Goal: Task Accomplishment & Management: Use online tool/utility

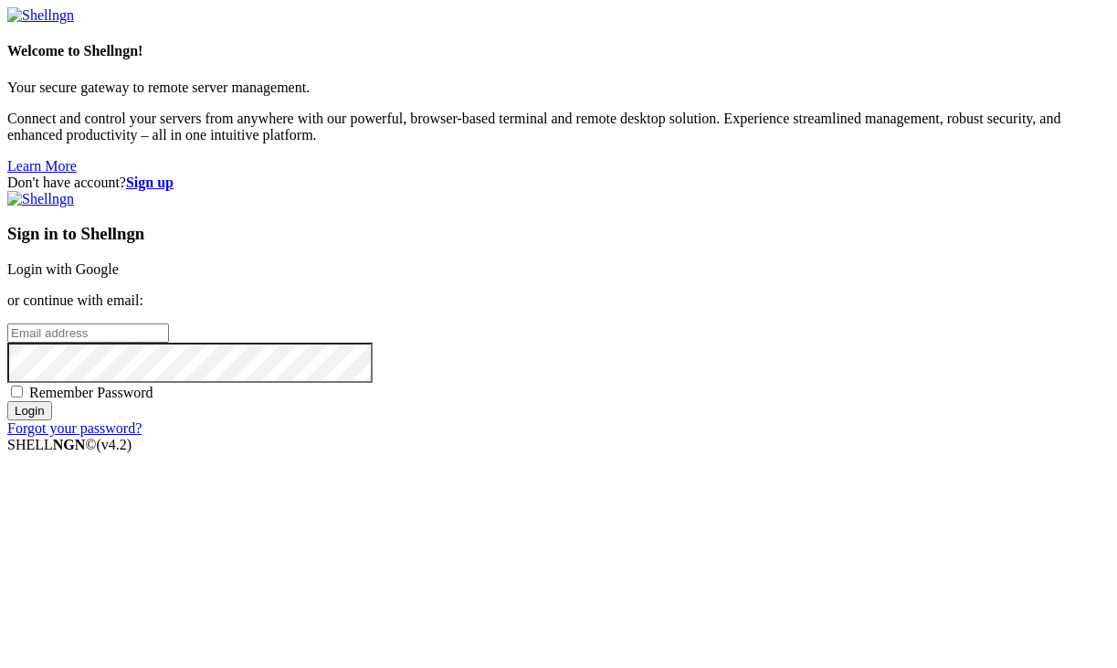
click at [153, 400] on span "Remember Password" at bounding box center [91, 392] width 124 height 16
click at [23, 397] on input "Remember Password" at bounding box center [17, 391] width 12 height 12
checkbox input "true"
click at [169, 323] on input "email" at bounding box center [88, 332] width 162 height 19
type input "[EMAIL_ADDRESS][DOMAIN_NAME]"
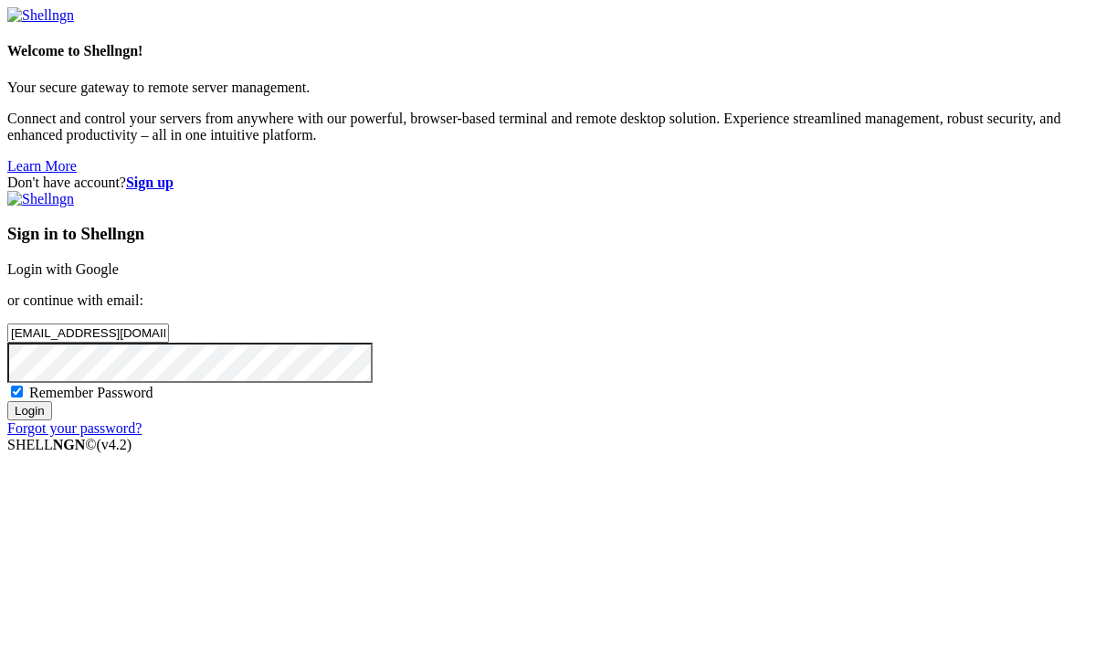
click at [7, 401] on input "Login" at bounding box center [29, 410] width 45 height 19
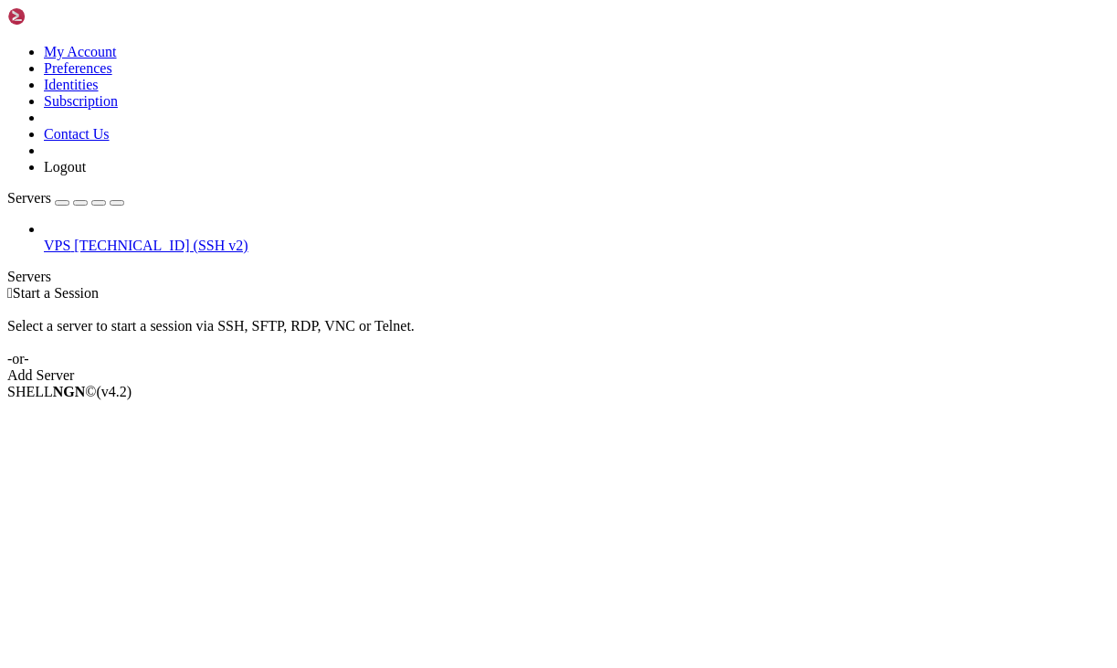
click at [110, 237] on span "[TECHNICAL_ID] (SSH v2)" at bounding box center [161, 245] width 174 height 16
click at [100, 237] on span "[TECHNICAL_ID] (SSH v2)" at bounding box center [161, 245] width 174 height 16
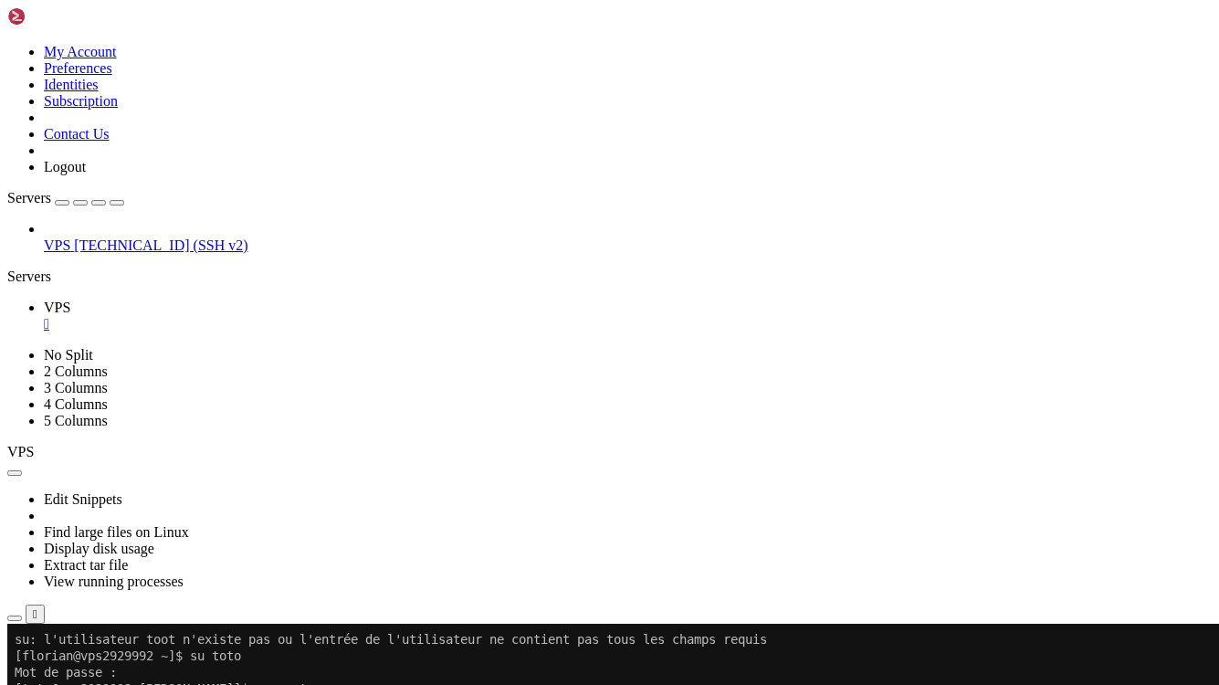
scroll to position [263, 0]
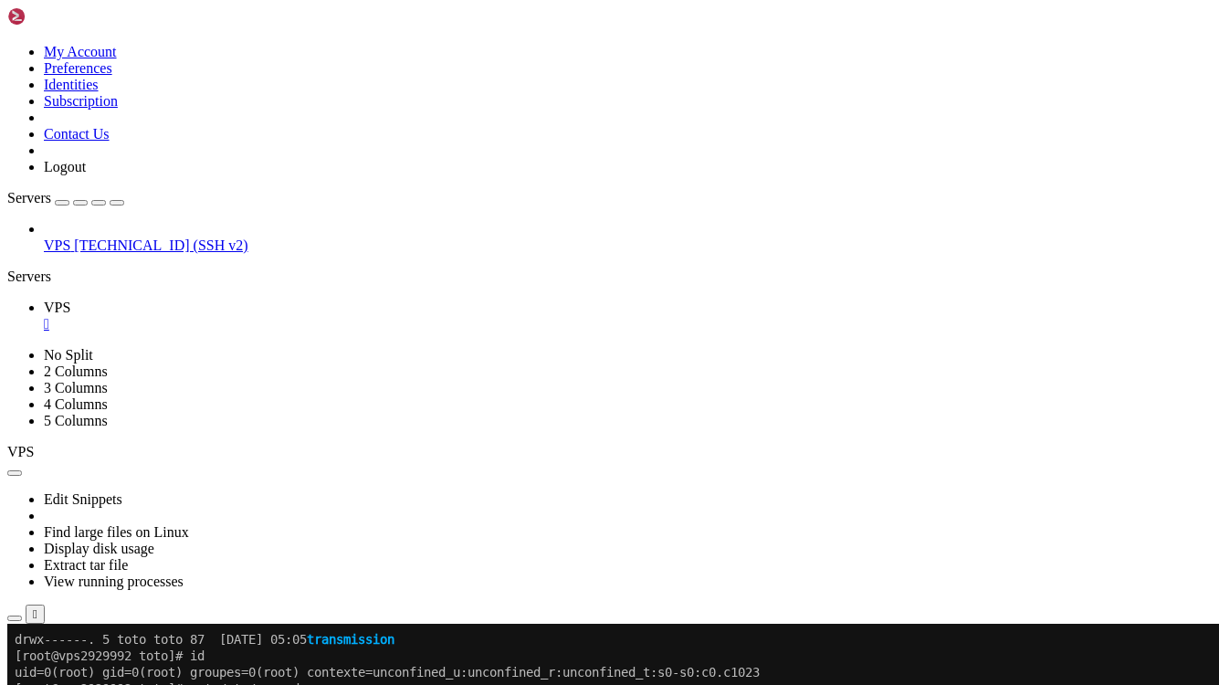
scroll to position [1216, 0]
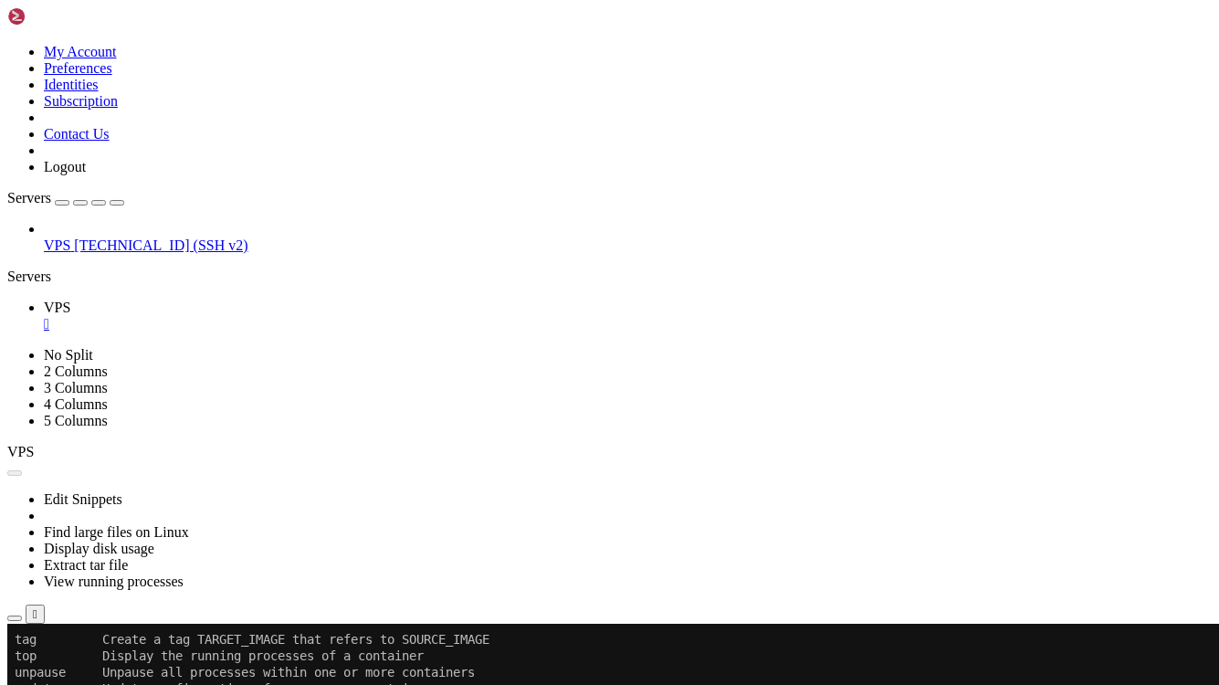
scroll to position [2942, 0]
click at [80, 667] on button "Reconnect" at bounding box center [43, 685] width 73 height 19
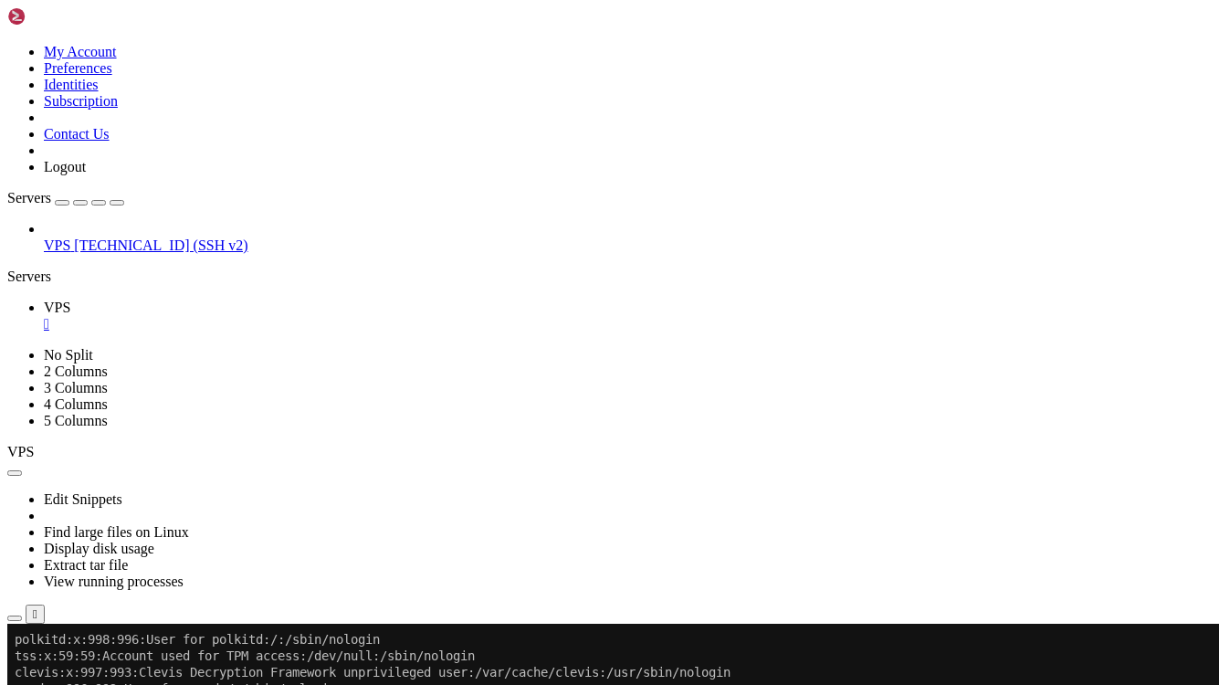
scroll to position [1521, 0]
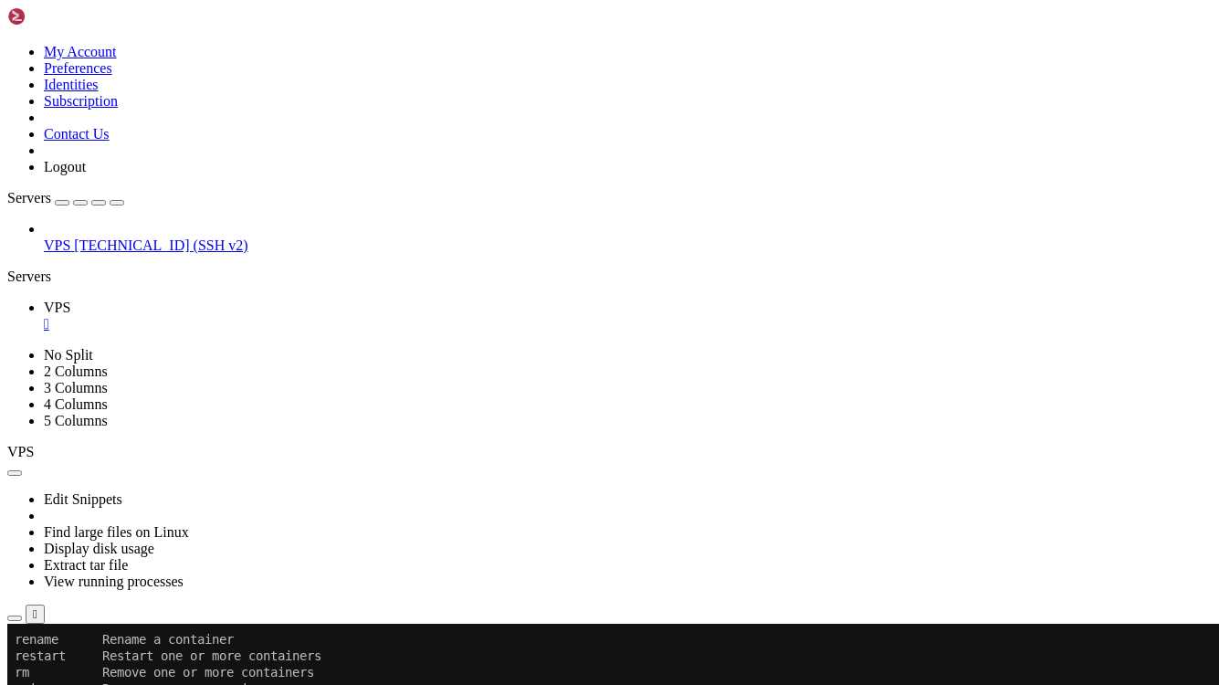
scroll to position [3929, 0]
drag, startPoint x: 111, startPoint y: 1163, endPoint x: 25, endPoint y: 1162, distance: 86.8
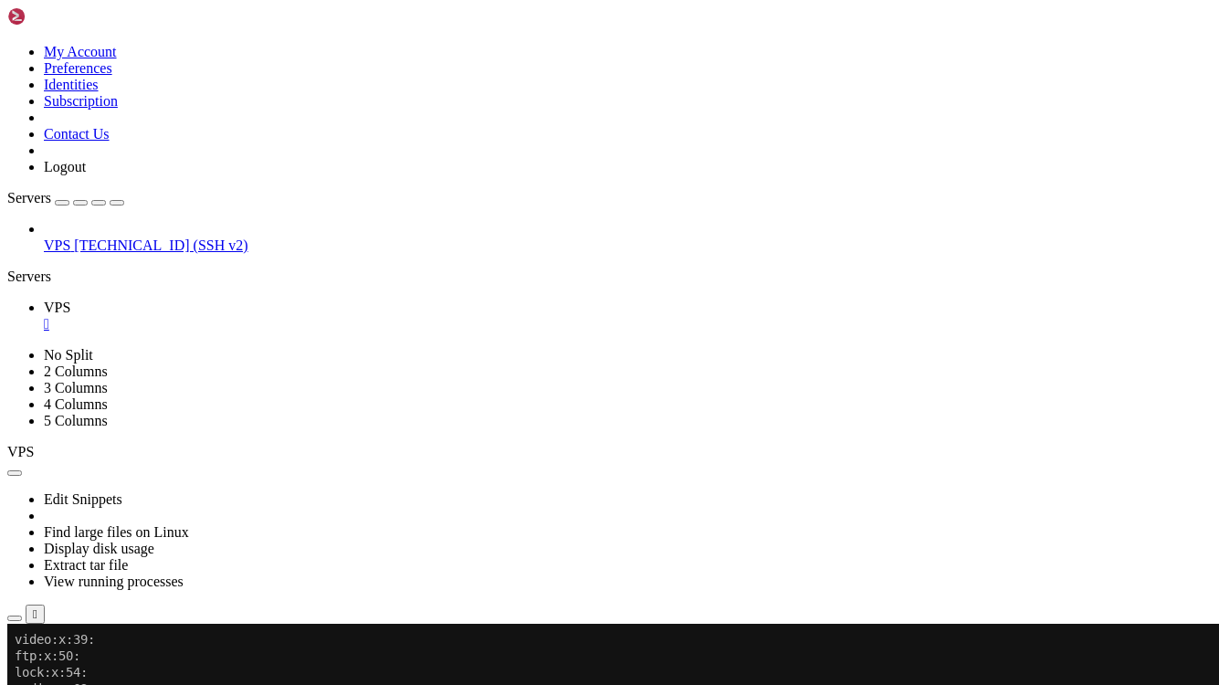
drag, startPoint x: 156, startPoint y: 1131, endPoint x: 13, endPoint y: 1131, distance: 143.4
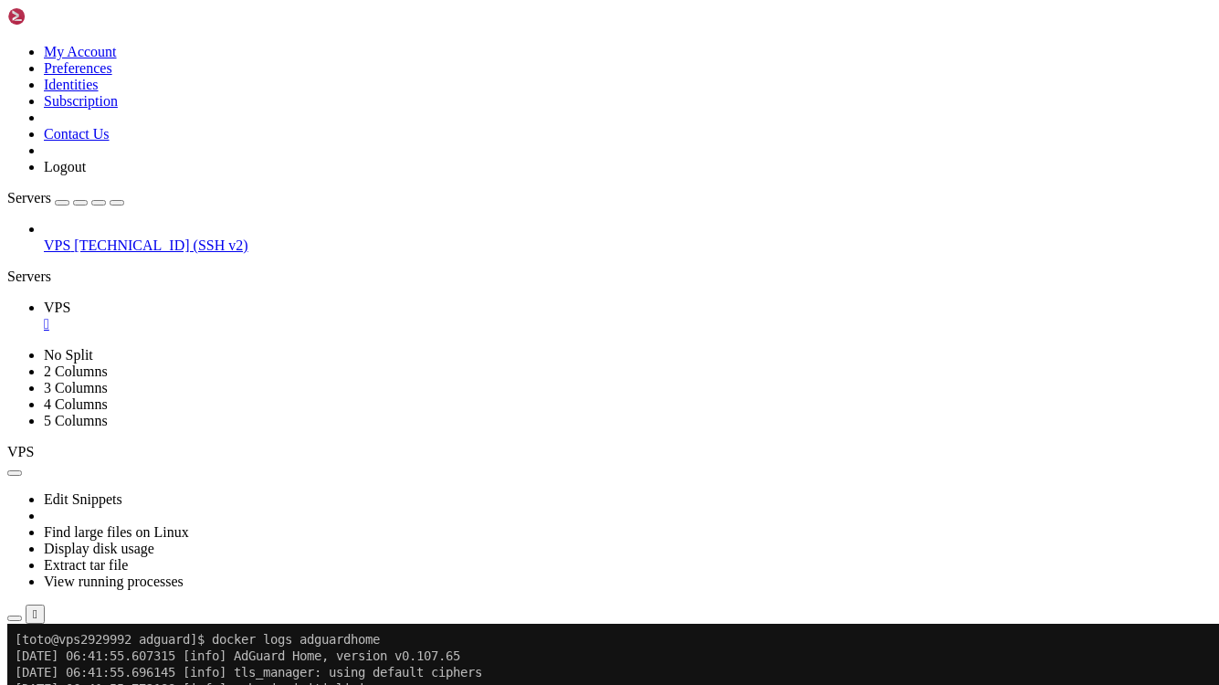
scroll to position [5885, 0]
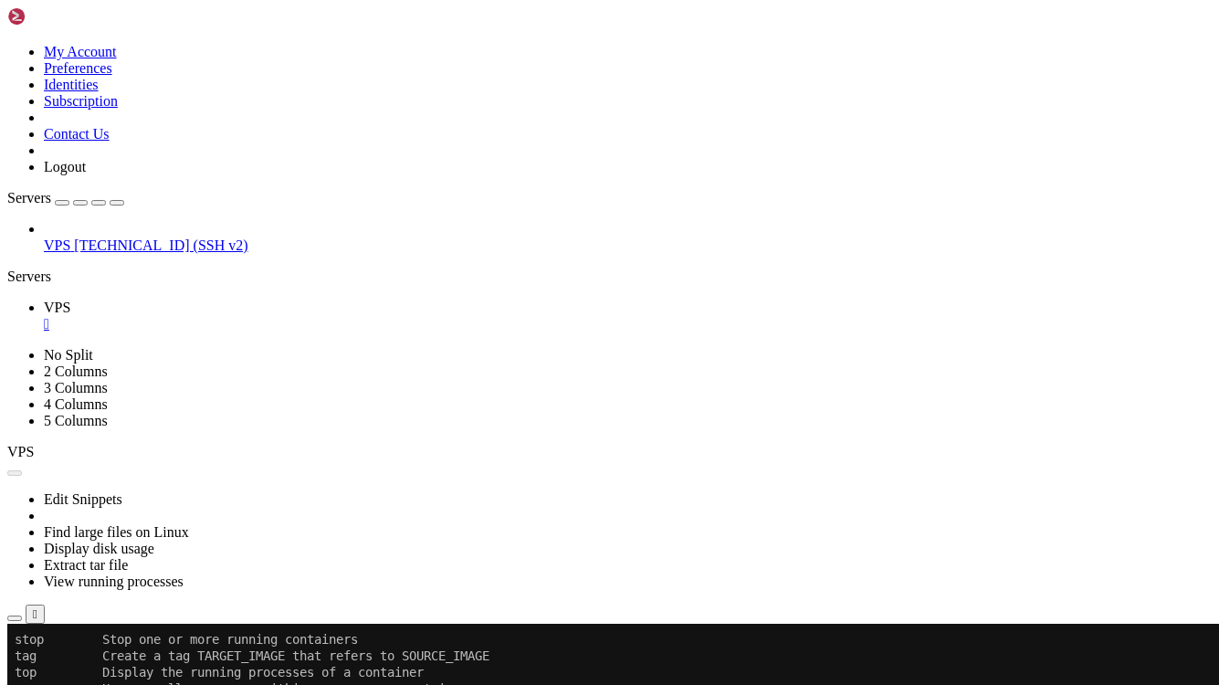
click at [46, 117] on div at bounding box center [609, 342] width 1219 height 685
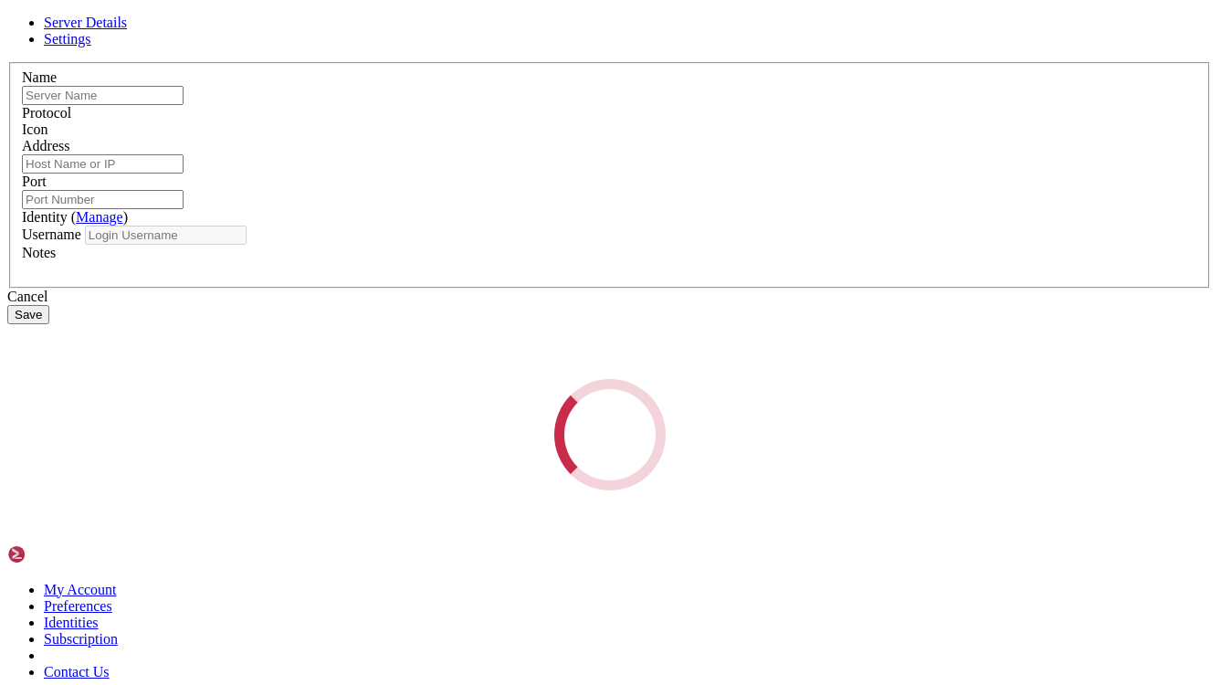
type input "VPS"
type input "[TECHNICAL_ID]"
type input "22"
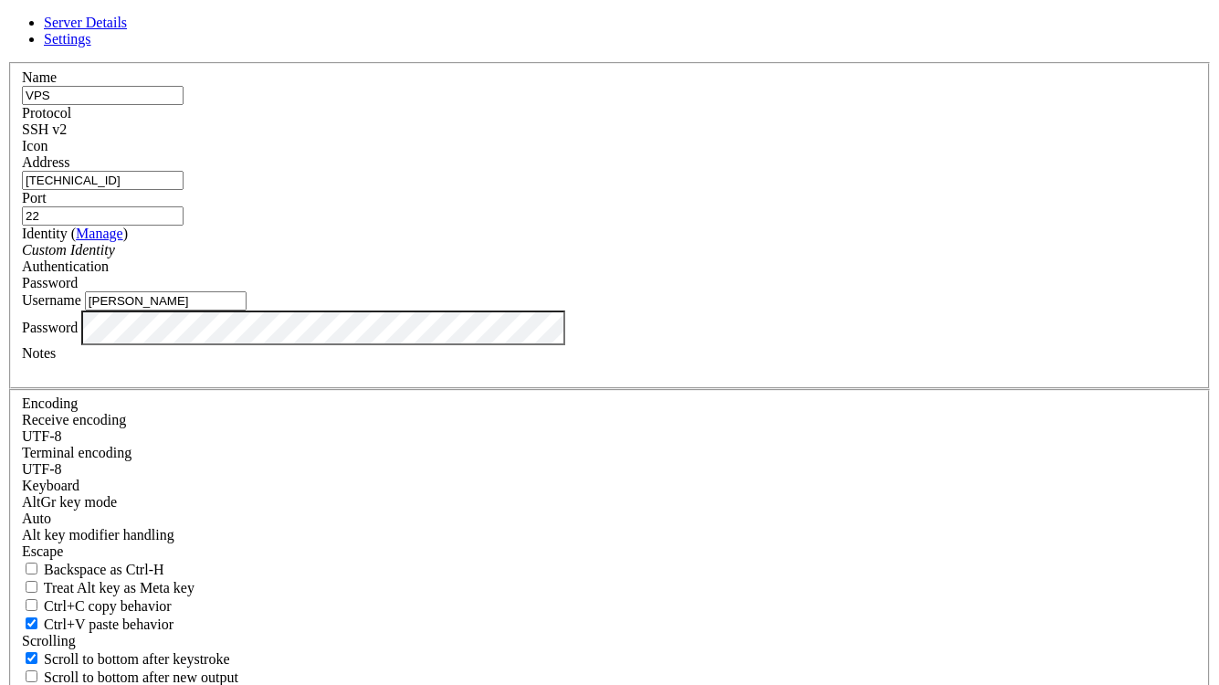
drag, startPoint x: 458, startPoint y: 378, endPoint x: 339, endPoint y: 374, distance: 118.8
click at [339, 374] on div "Name VPS Protocol SSH v2 Icon Address [TECHNICAL_ID]" at bounding box center [609, 397] width 1205 height 671
click at [342, 445] on div "Name VPS Protocol SSH v2 Icon Address [TECHNICAL_ID]" at bounding box center [609, 397] width 1205 height 671
drag, startPoint x: 423, startPoint y: 383, endPoint x: 302, endPoint y: 367, distance: 121.5
click at [302, 367] on div "Server Details Settings Name VPS Protocol SSH v2 Icon" at bounding box center [609, 392] width 1205 height 754
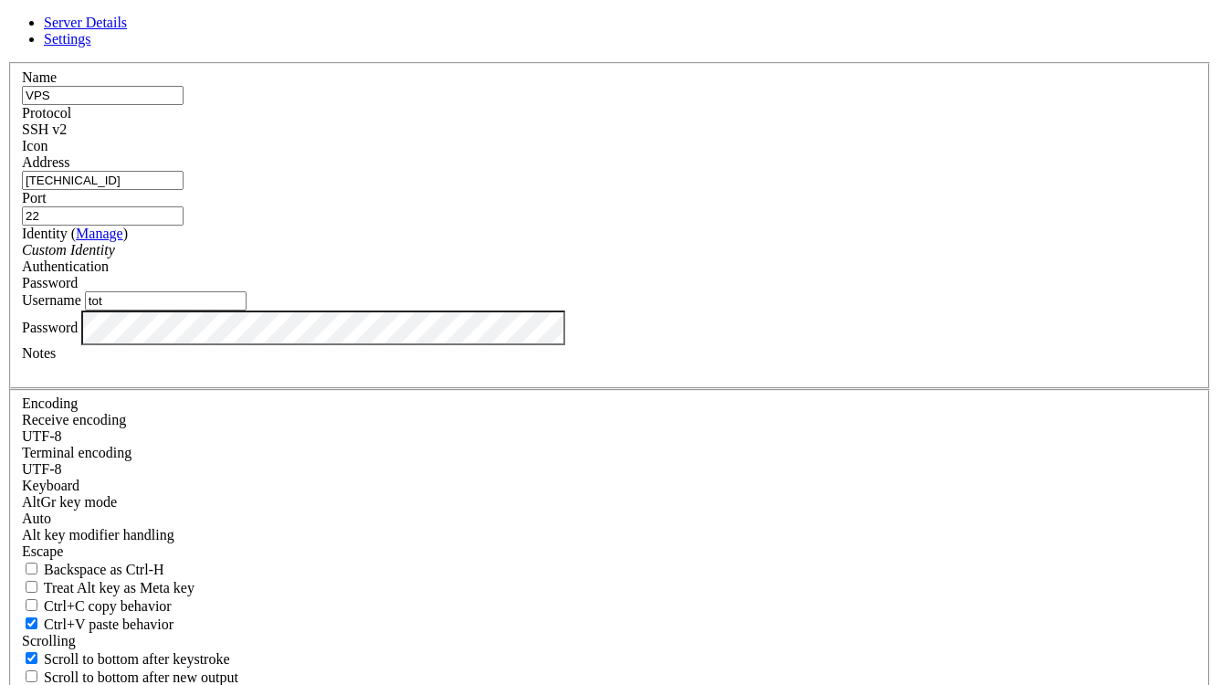
type input "toto"
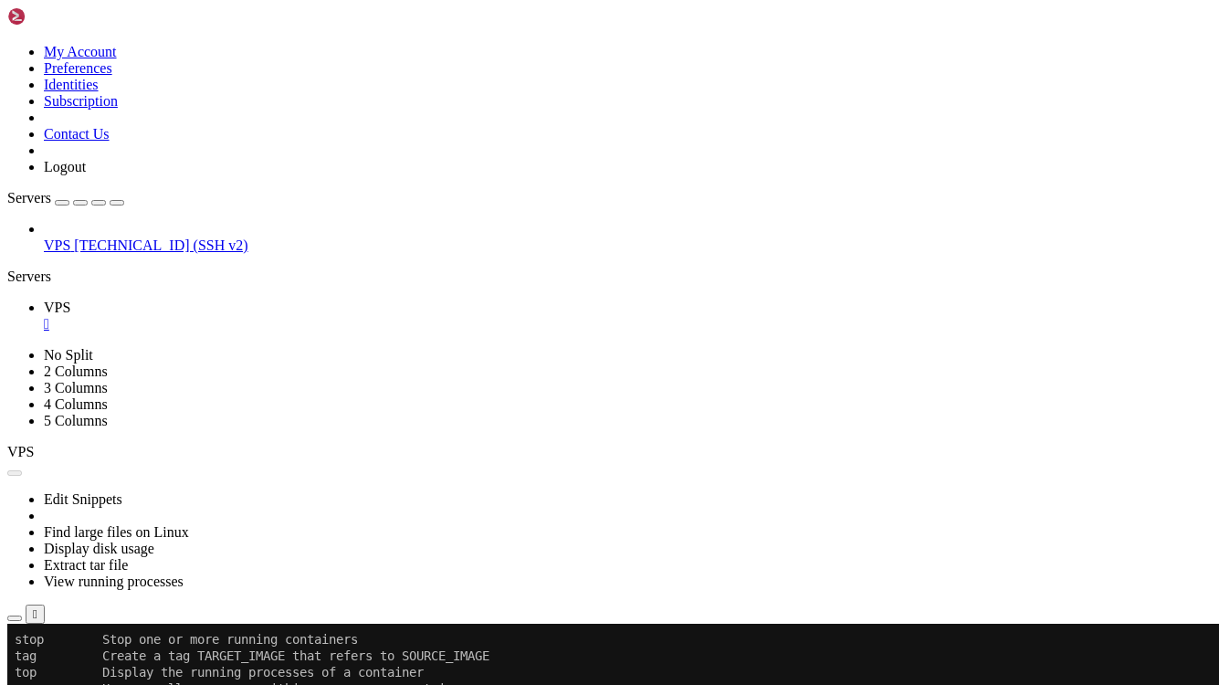
click at [127, 237] on span "[TECHNICAL_ID] (SSH v2)" at bounding box center [161, 245] width 174 height 16
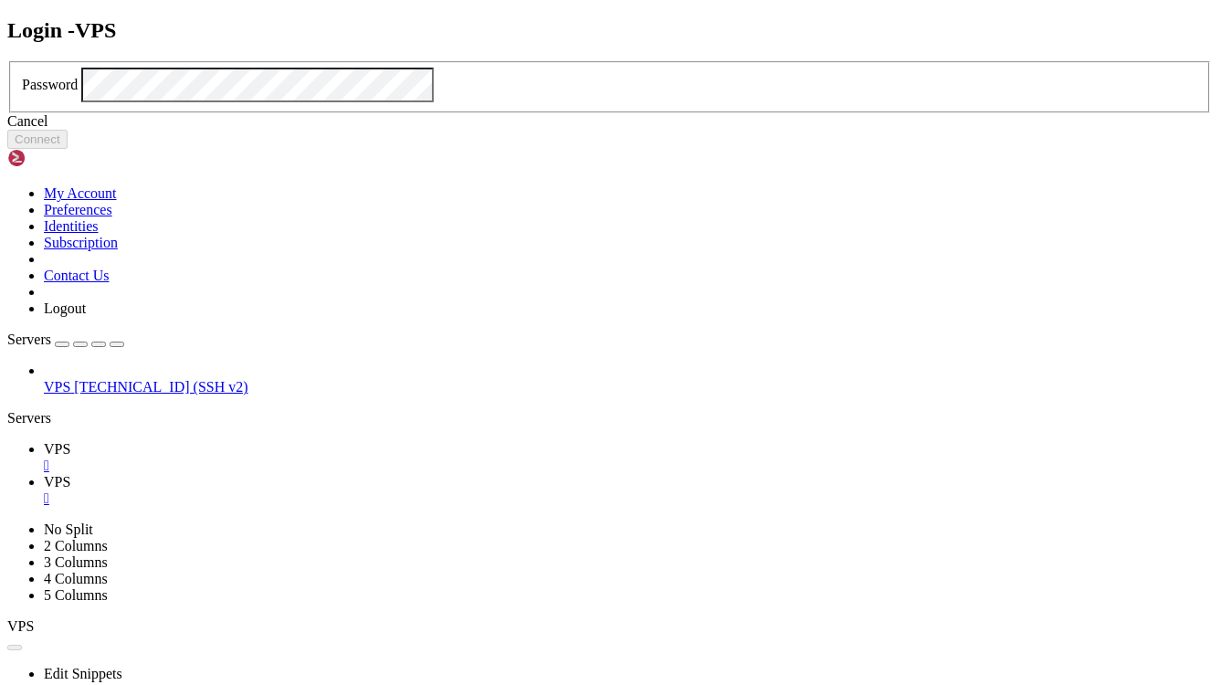
scroll to position [0, 0]
click at [68, 149] on button "Connect" at bounding box center [37, 139] width 60 height 19
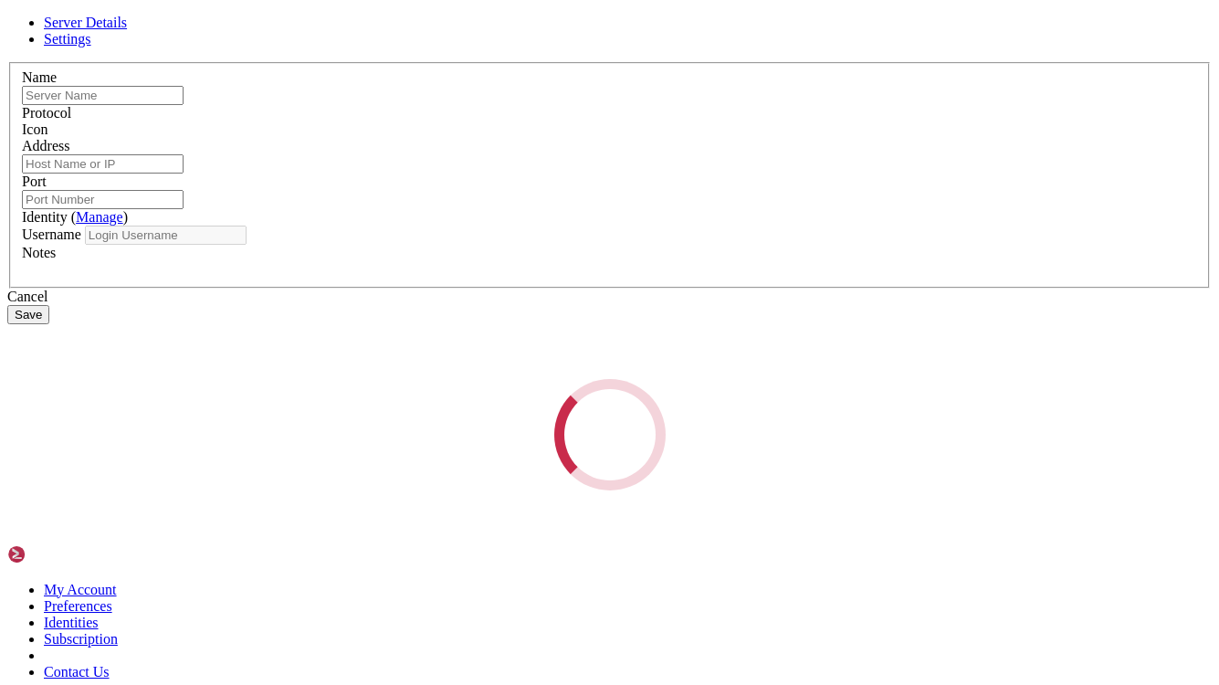
type input "VPS"
type input "[TECHNICAL_ID]"
type input "22"
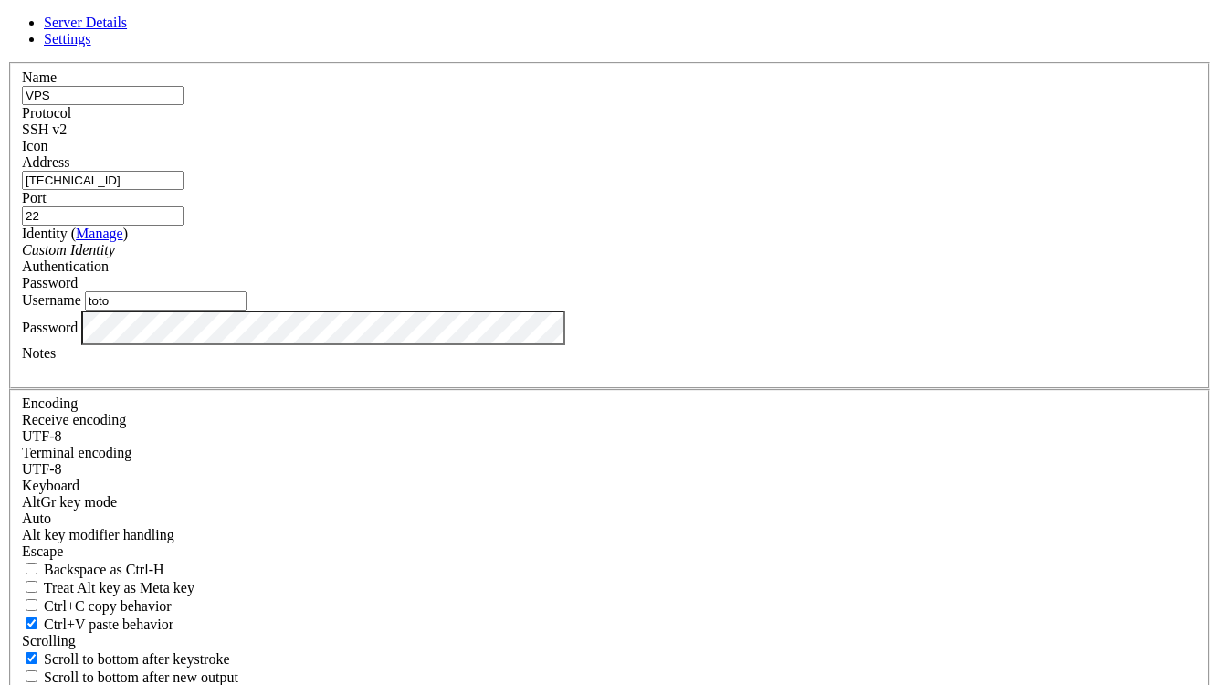
drag, startPoint x: 429, startPoint y: 387, endPoint x: 328, endPoint y: 366, distance: 103.5
click at [328, 366] on div "Server Details Settings Name VPS Protocol SSH v2 Icon" at bounding box center [609, 392] width 1205 height 754
type input "[PERSON_NAME]"
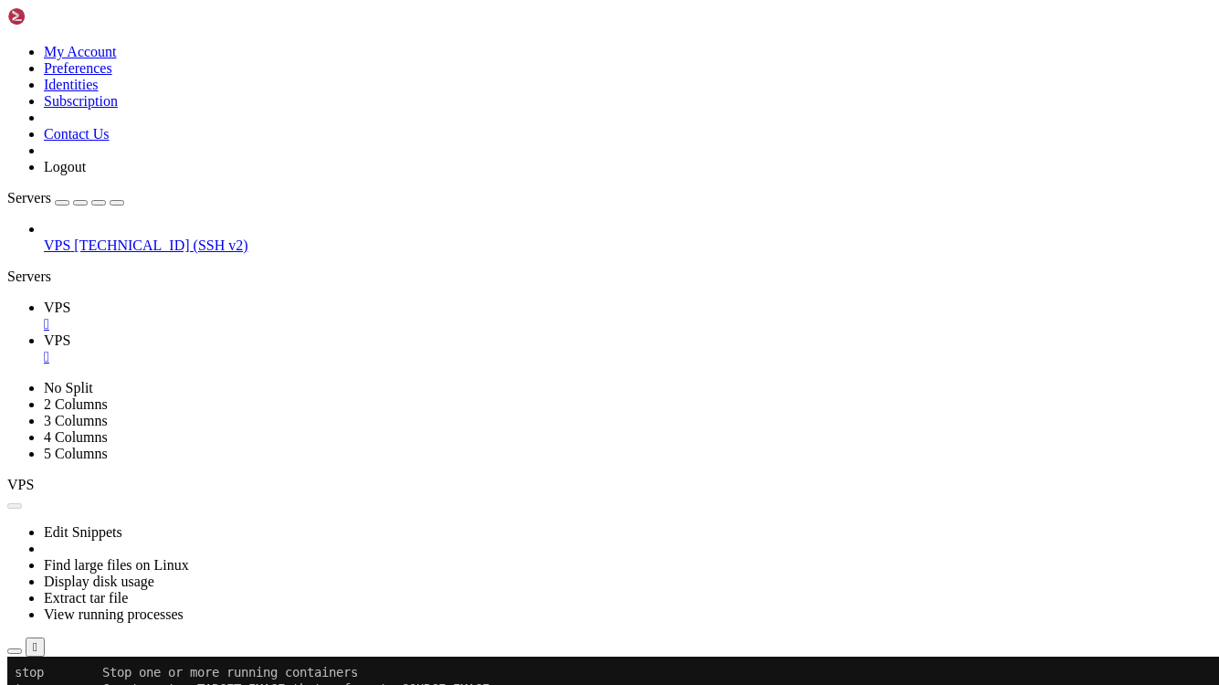
click at [84, 237] on span "[TECHNICAL_ID] (SSH v2)" at bounding box center [161, 245] width 174 height 16
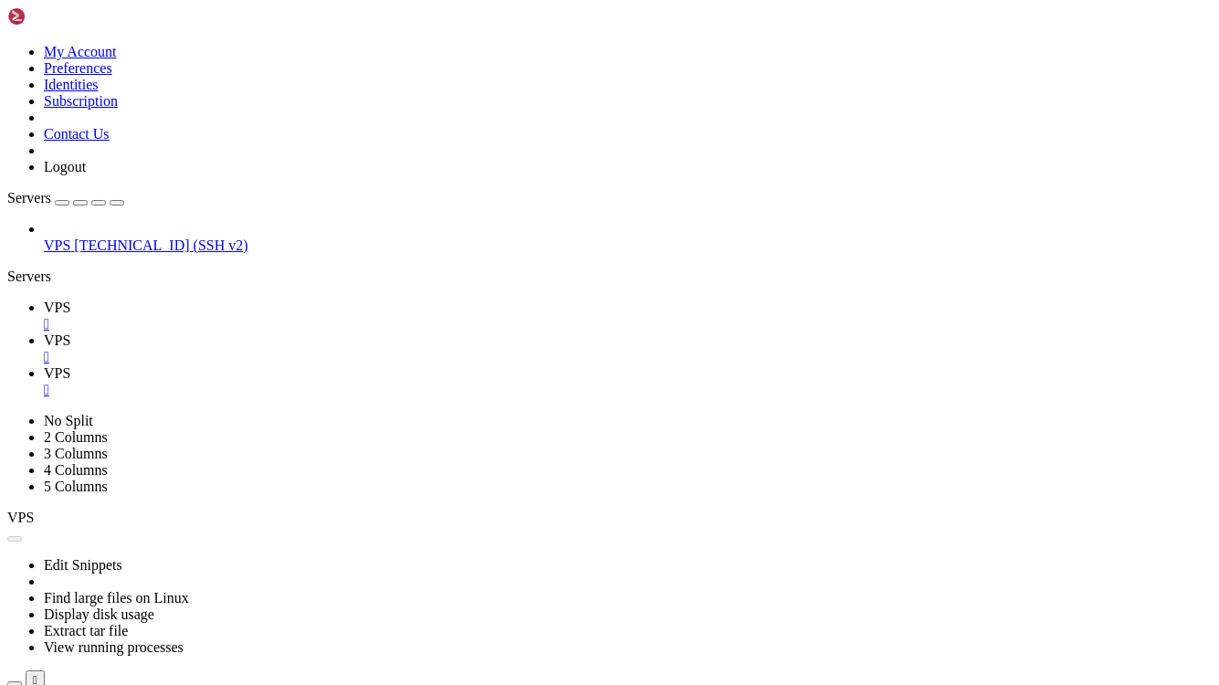
scroll to position [0, 0]
click at [44, 332] on icon at bounding box center [44, 340] width 0 height 16
click at [388, 349] on div "" at bounding box center [628, 357] width 1168 height 16
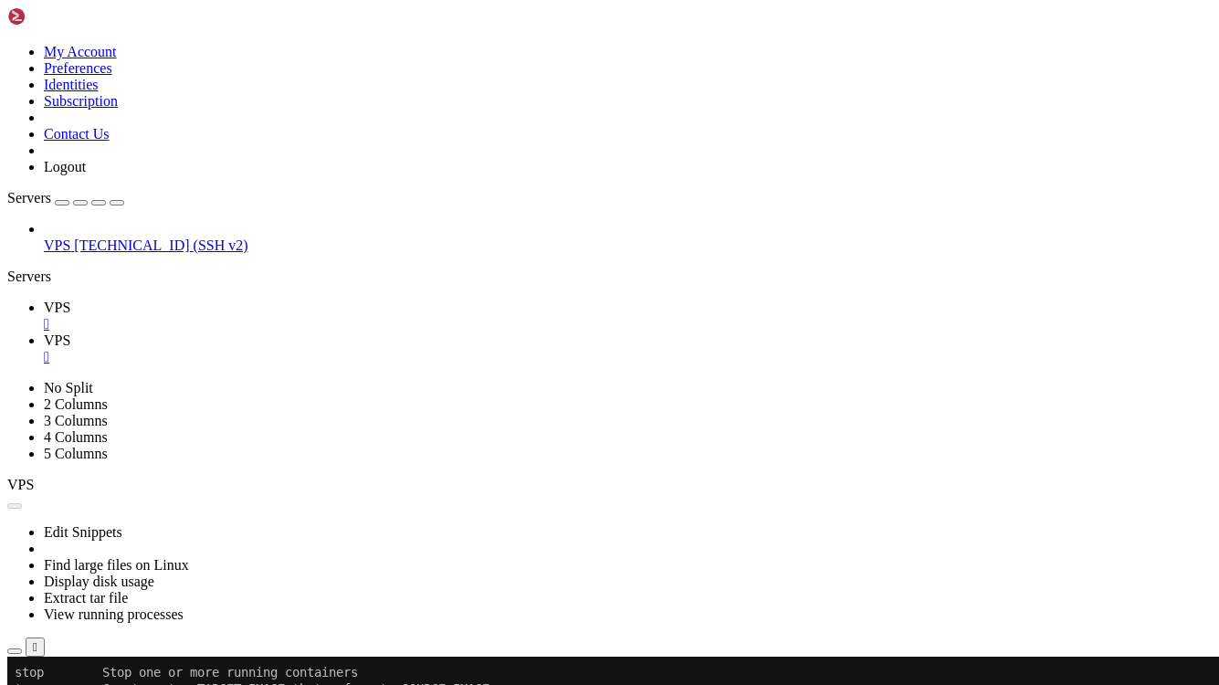
click at [295, 316] on div "" at bounding box center [628, 324] width 1168 height 16
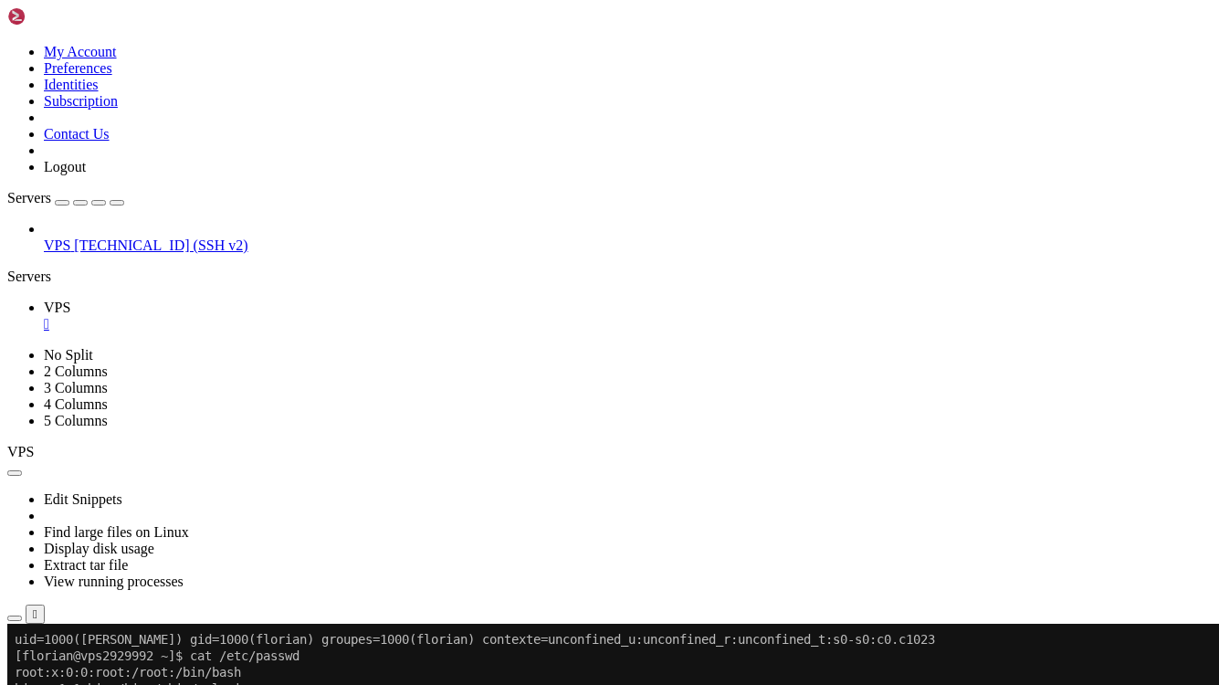
scroll to position [33, 0]
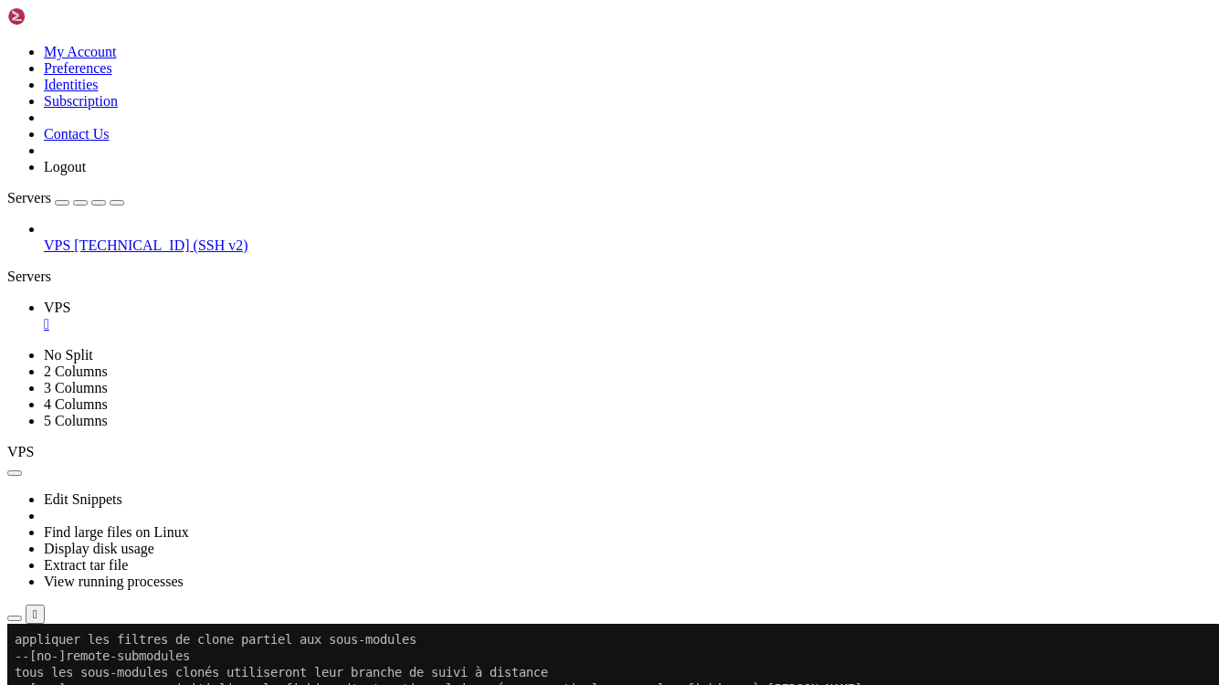
scroll to position [1512, 0]
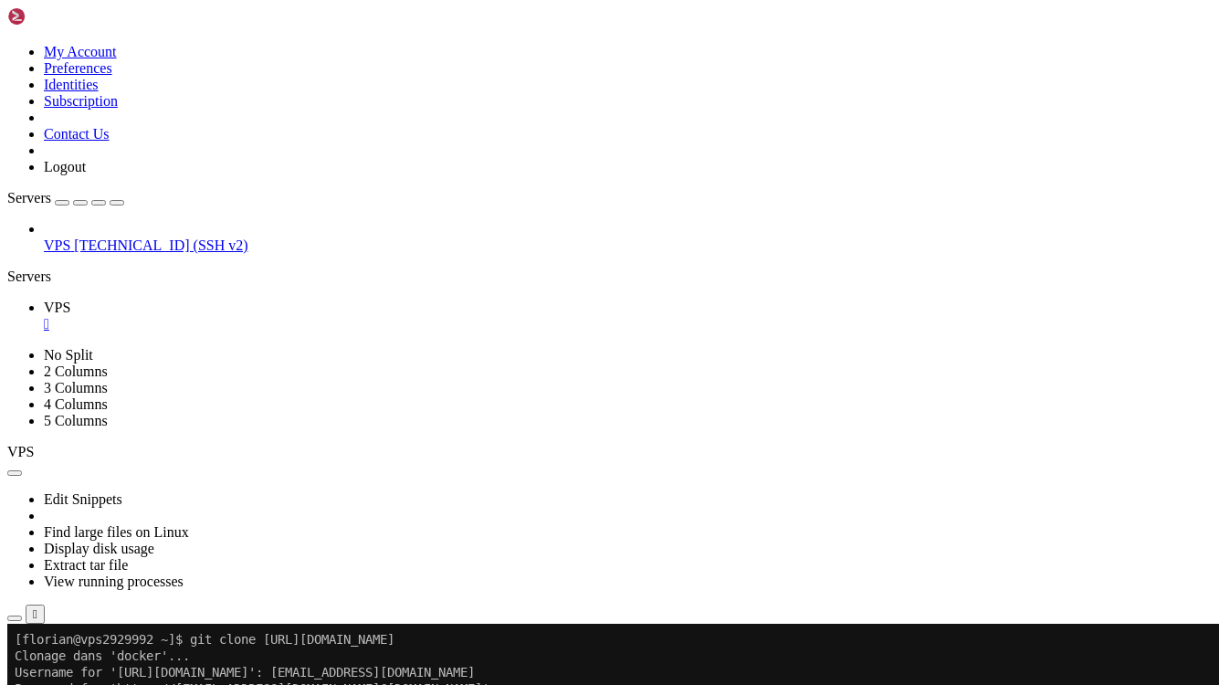
scroll to position [1841, 0]
click at [719, 684] on x-row "Résolution des deltas: 100% (2/2), fait." at bounding box center [502, 688] width 974 height 16
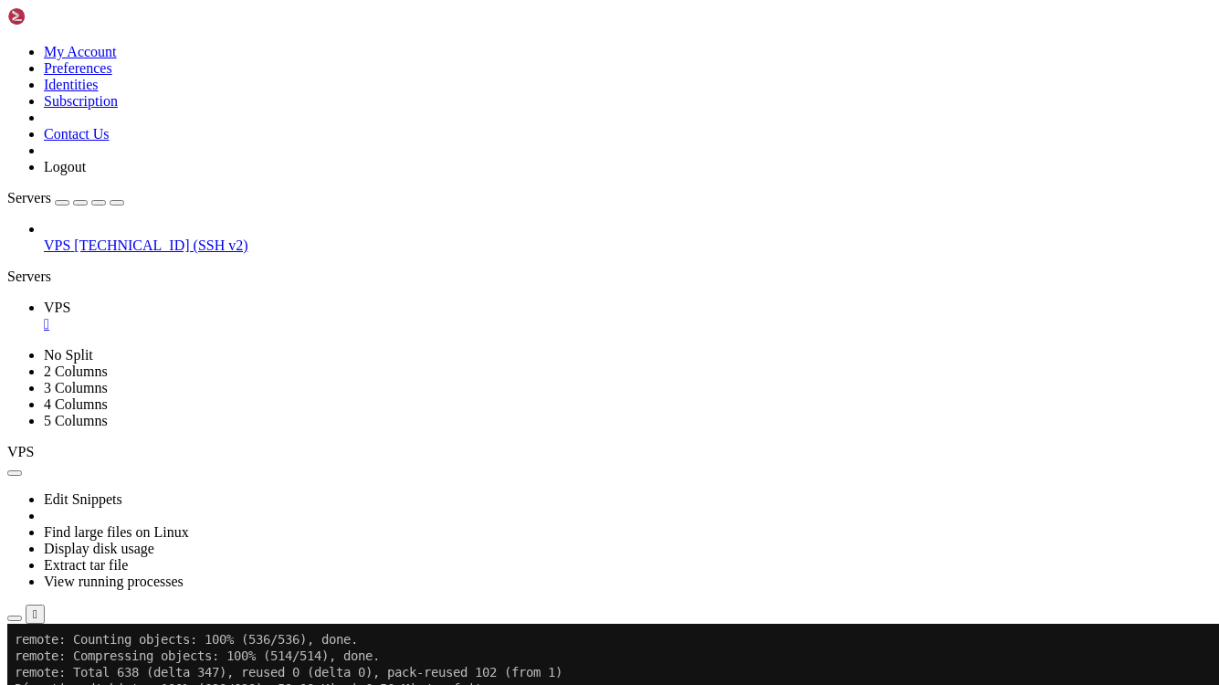
scroll to position [2088, 0]
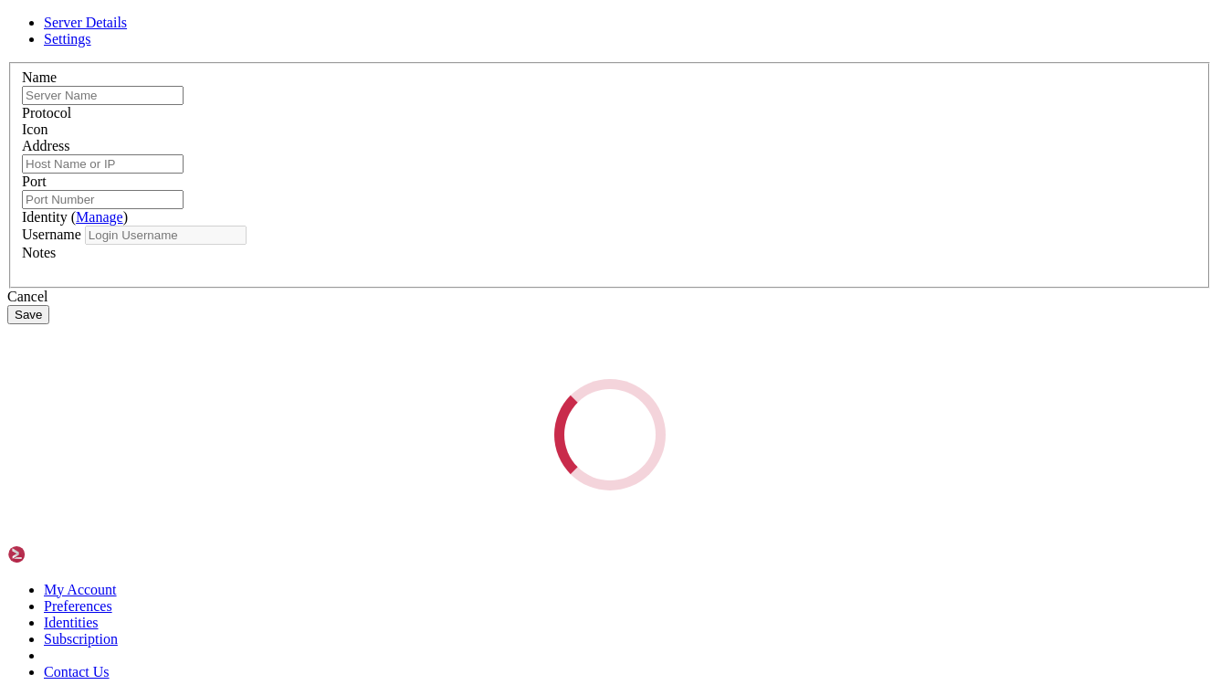
type input "VPS"
type input "[TECHNICAL_ID]"
type input "22"
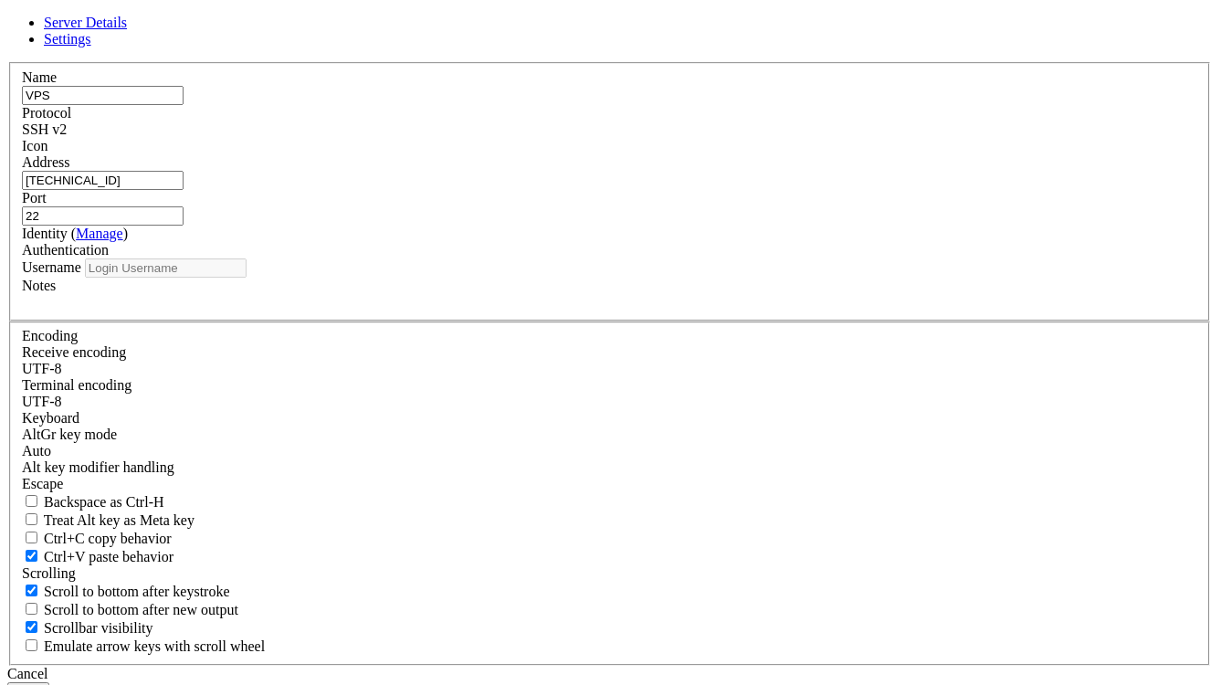
type input "[PERSON_NAME]"
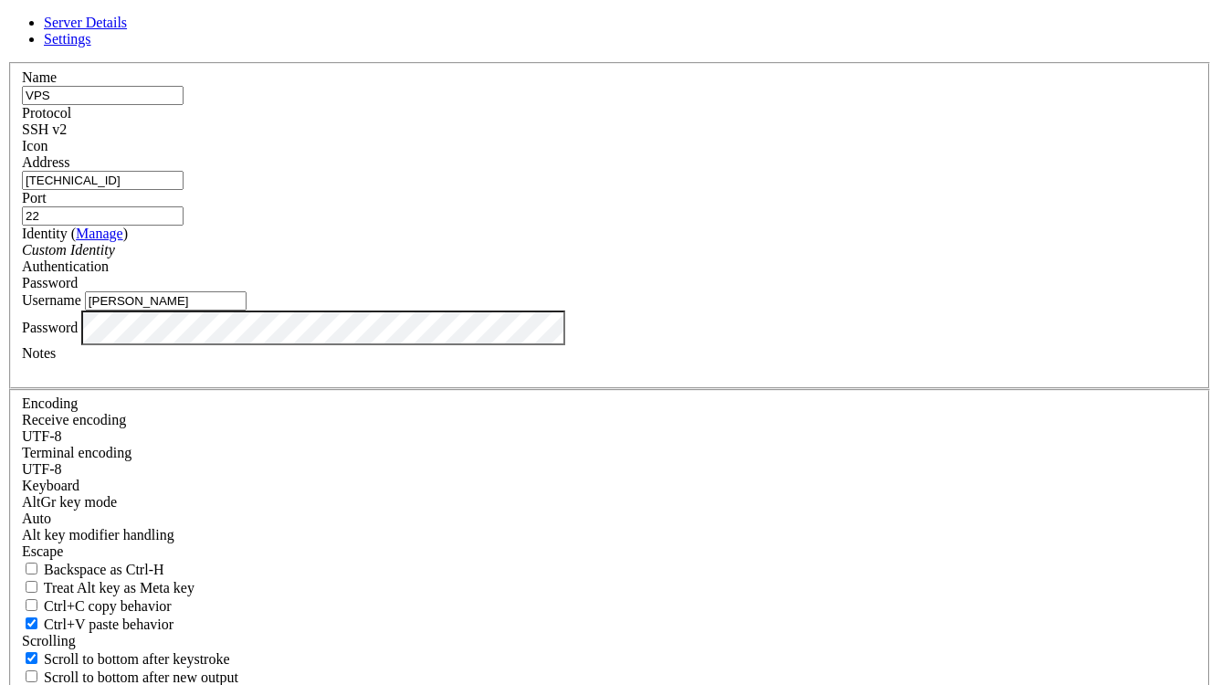
click at [332, 441] on div "Server Details Settings Name VPS Protocol SSH v2 Icon" at bounding box center [609, 392] width 1205 height 754
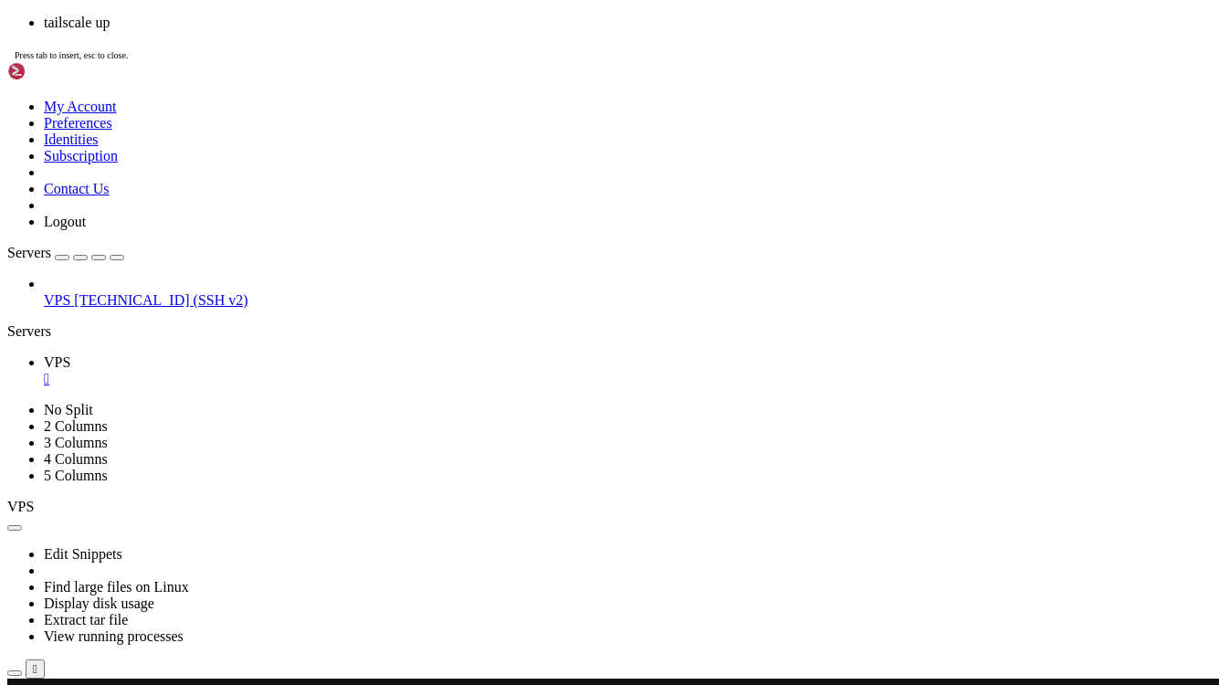
scroll to position [2301, 0]
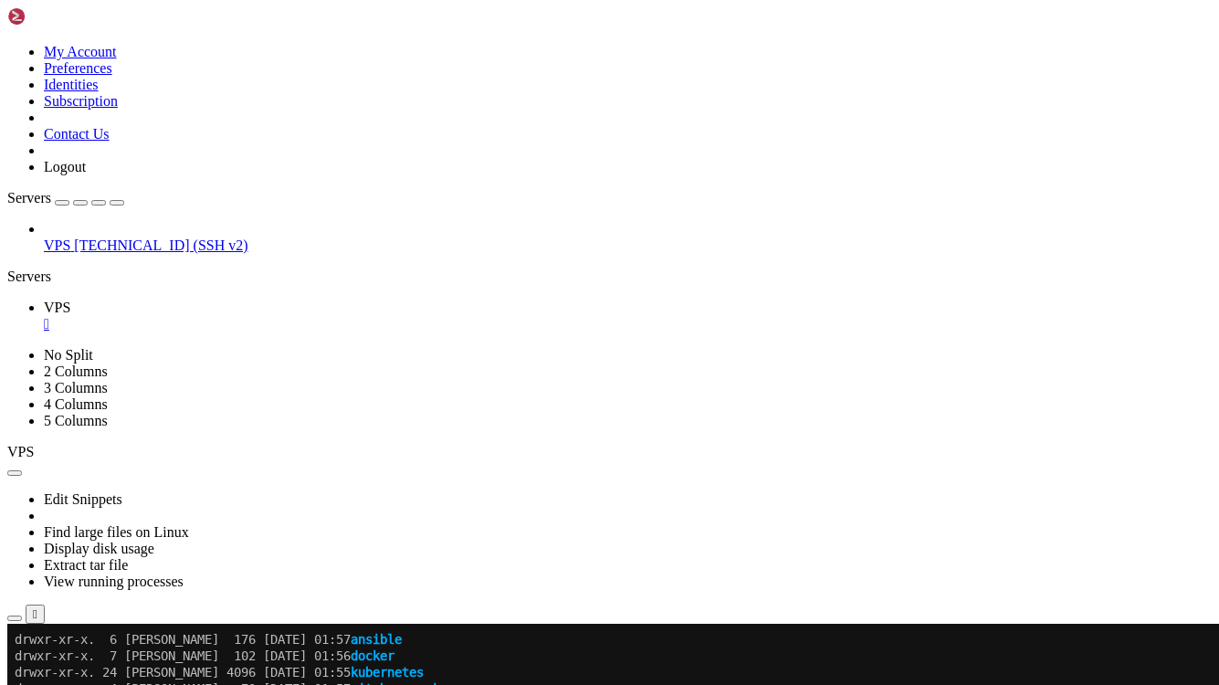
scroll to position [2433, 0]
click at [7, 44] on icon at bounding box center [7, 44] width 0 height 0
click at [109, 254] on div "VPS [TECHNICAL_ID] (SSH v2)" at bounding box center [609, 237] width 1205 height 33
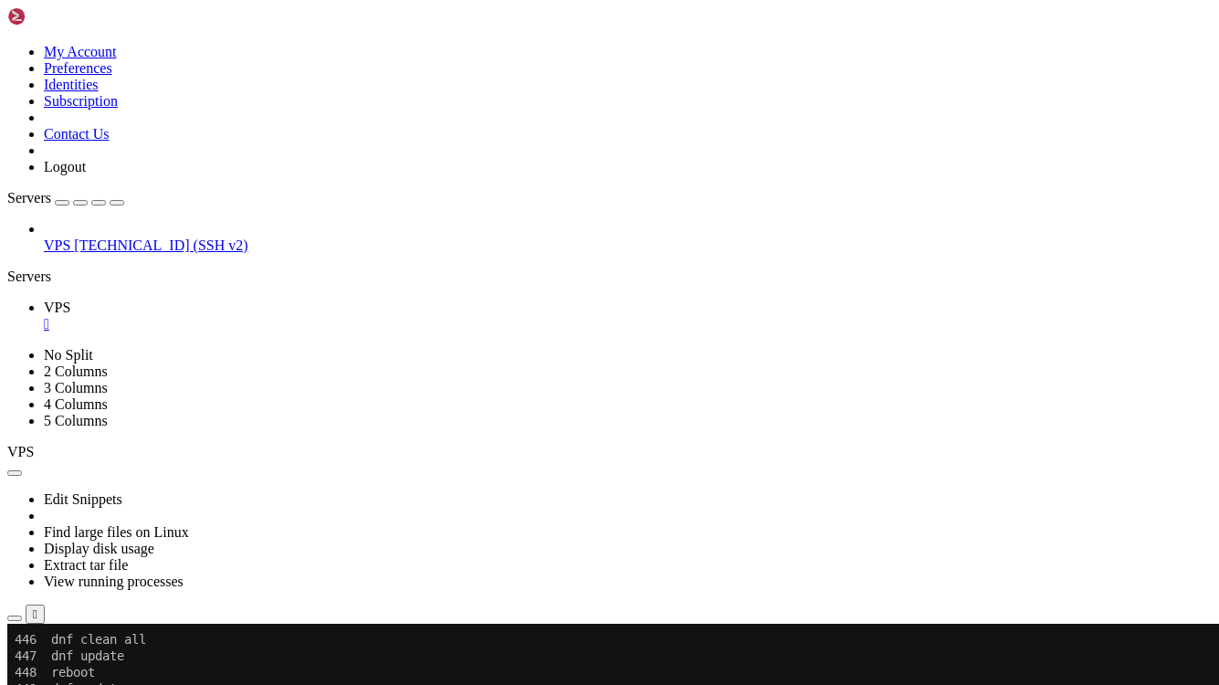
scroll to position [11187, 0]
drag, startPoint x: 343, startPoint y: 902, endPoint x: 71, endPoint y: 902, distance: 272.1
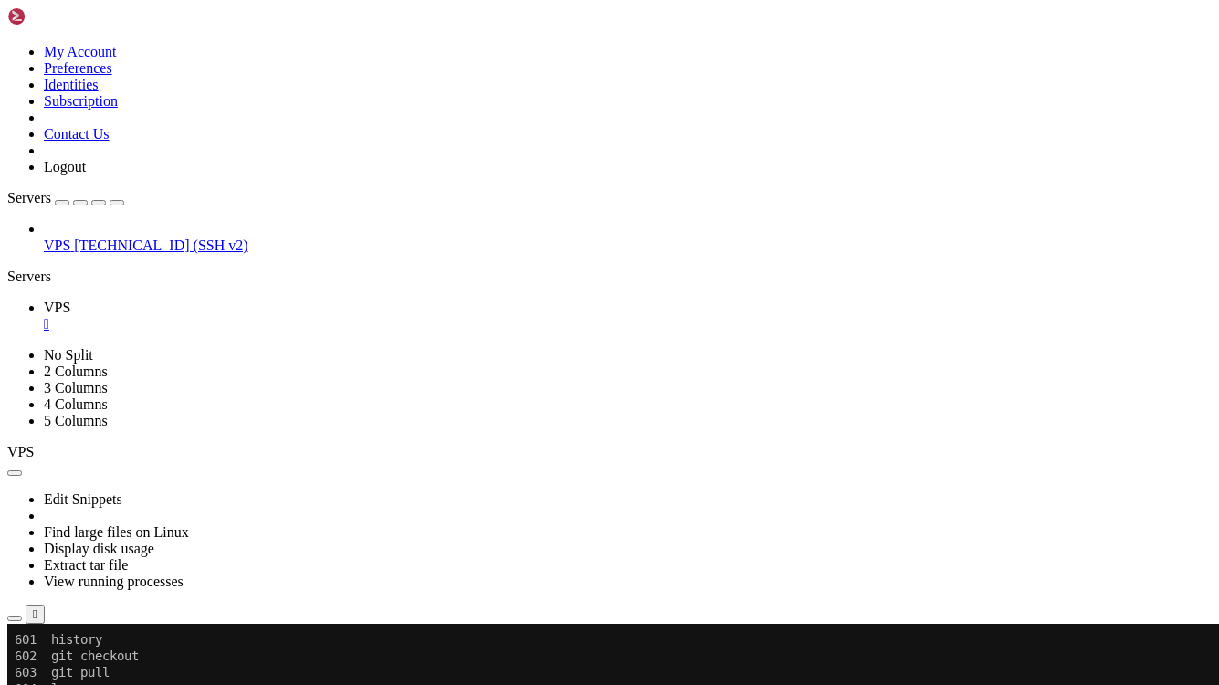
scroll to position [13742, 0]
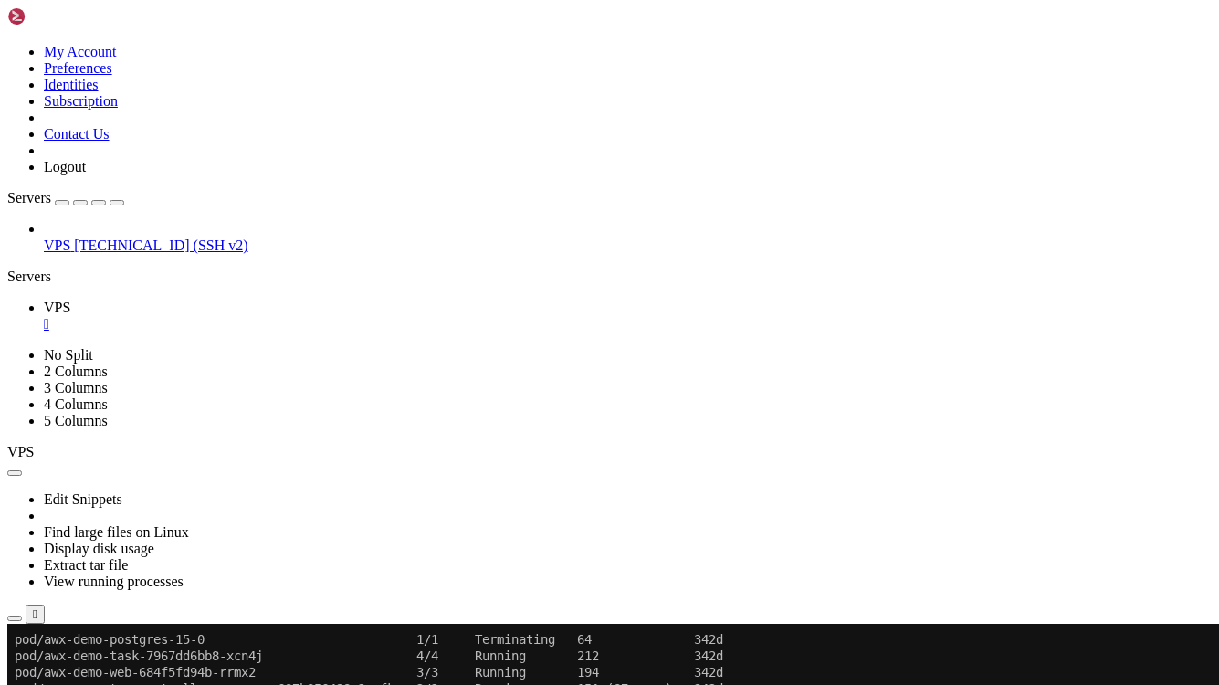
scroll to position [13775, 0]
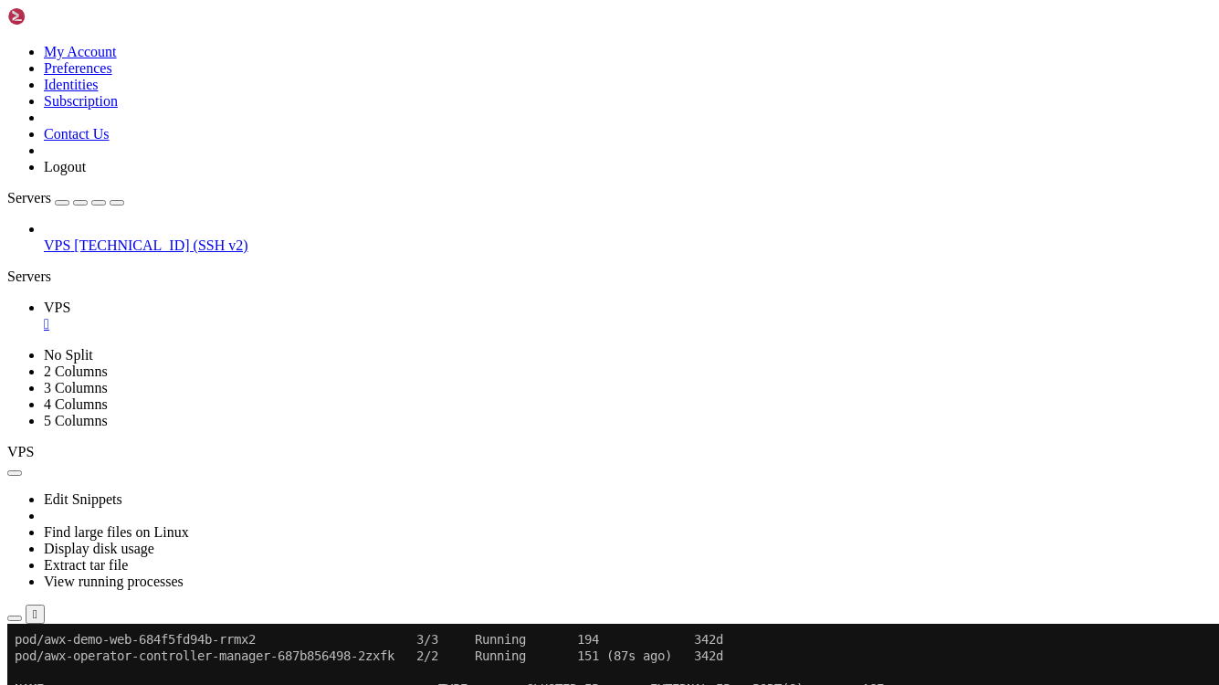
scroll to position [13857, 0]
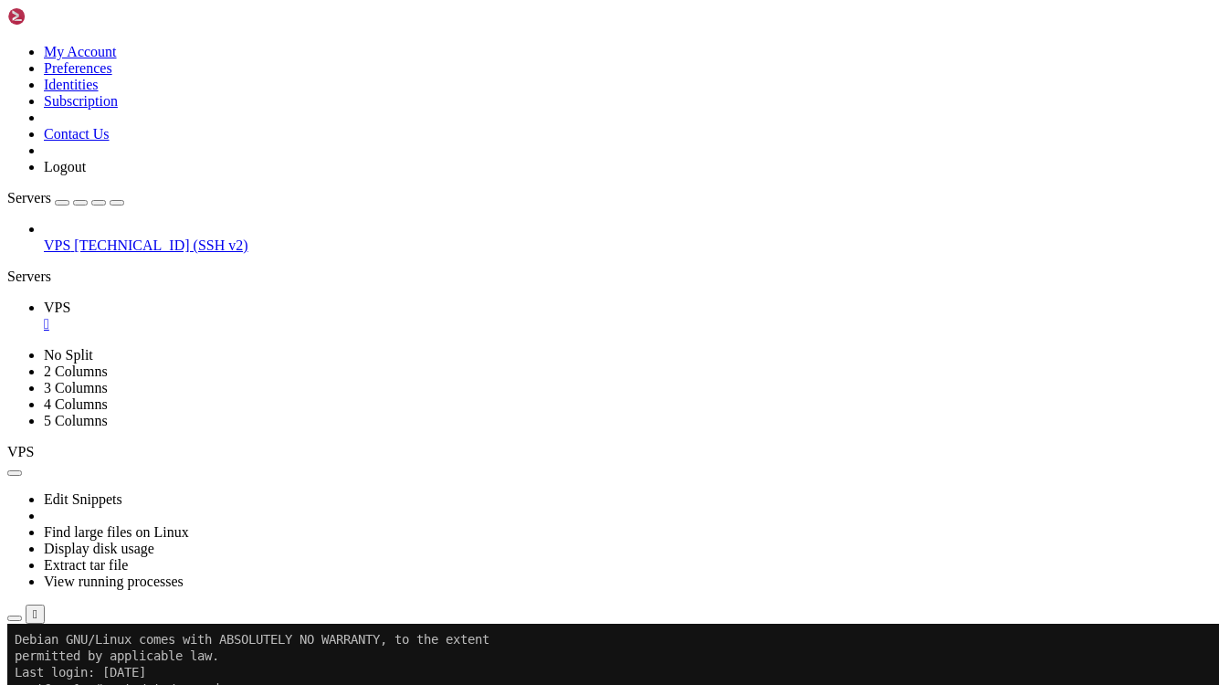
scroll to position [14695, 0]
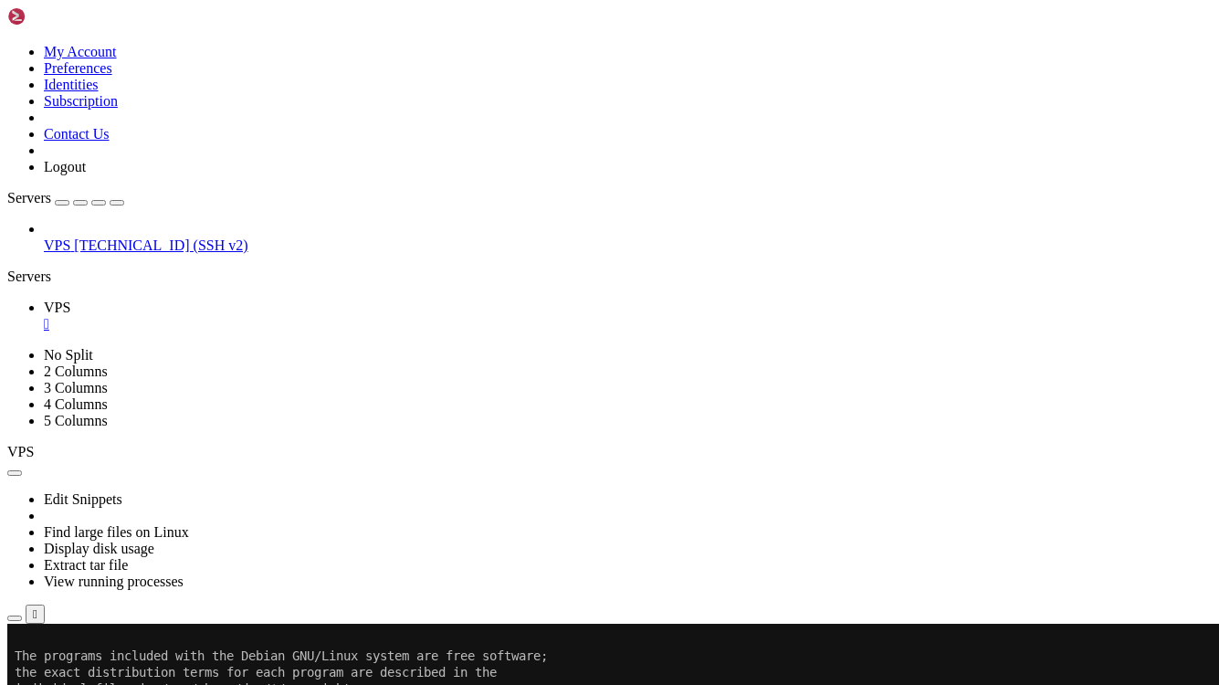
scroll to position [15862, 0]
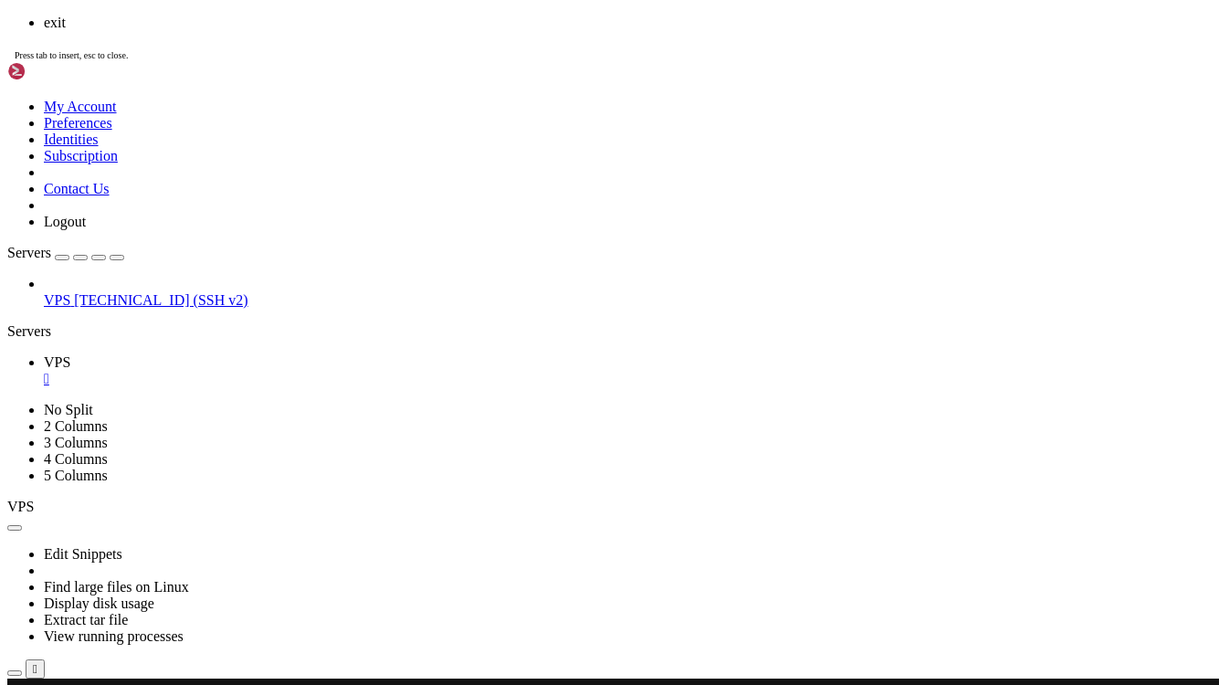
scroll to position [16865, 0]
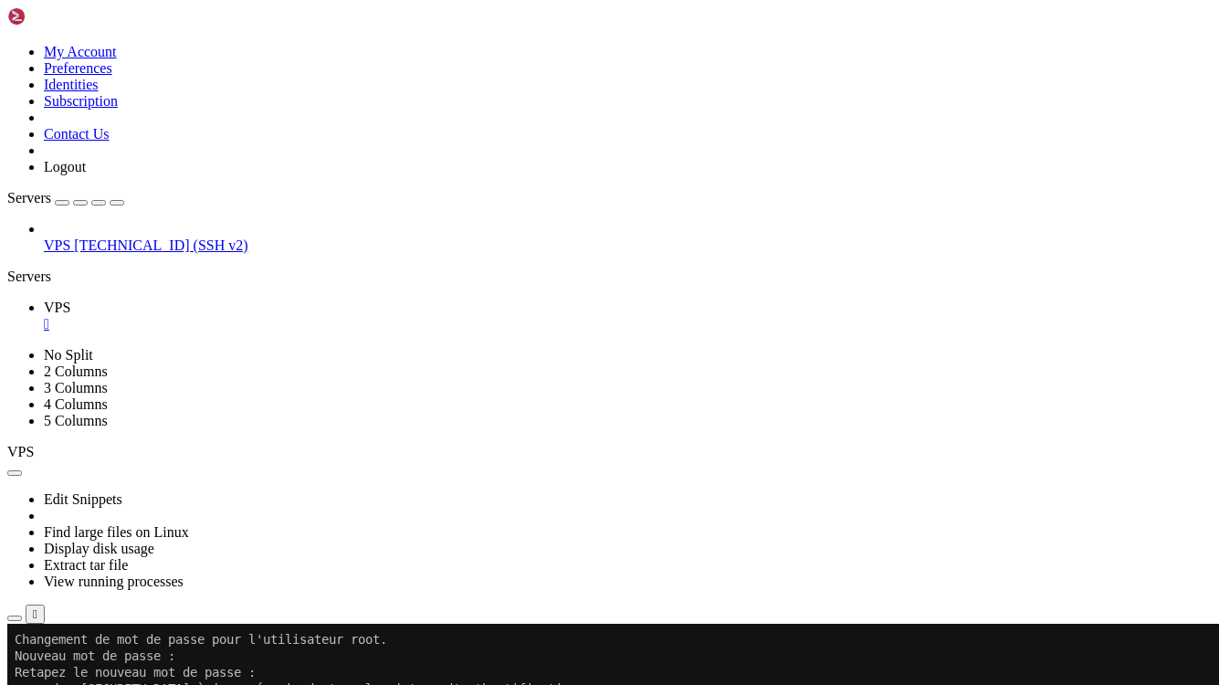
drag, startPoint x: 194, startPoint y: 560, endPoint x: 422, endPoint y: 644, distance: 243.3
click at [15, 624] on div at bounding box center [10, 624] width 7 height 0
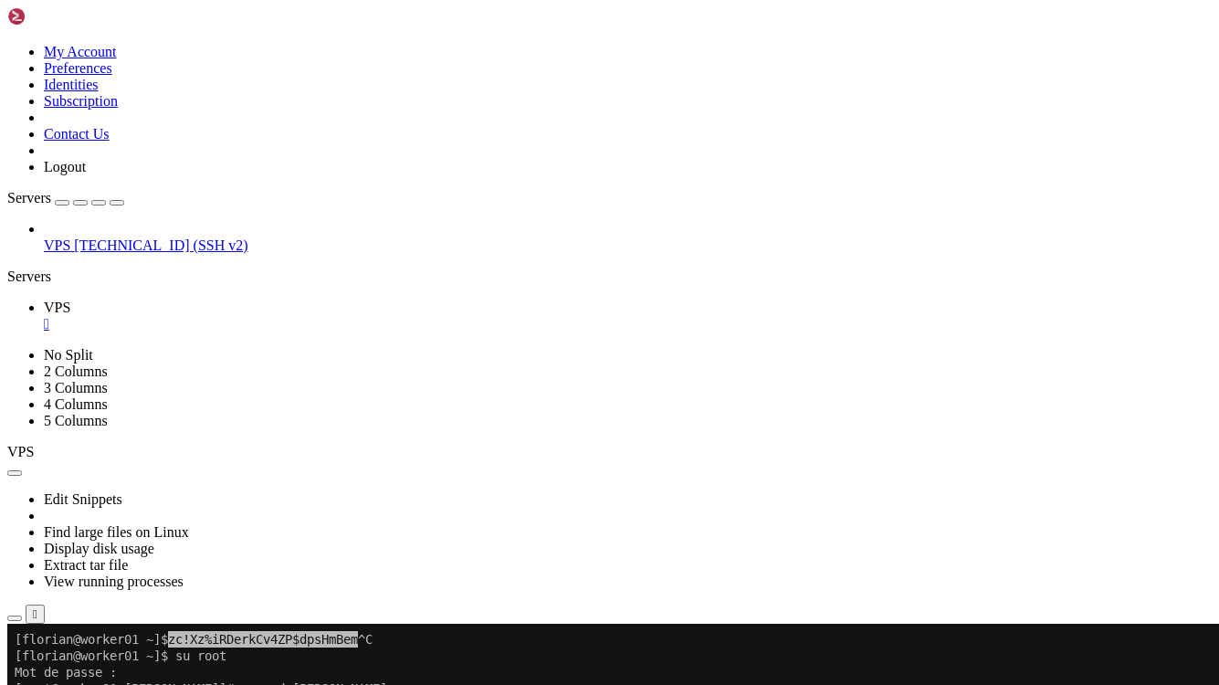
scroll to position [17687, 0]
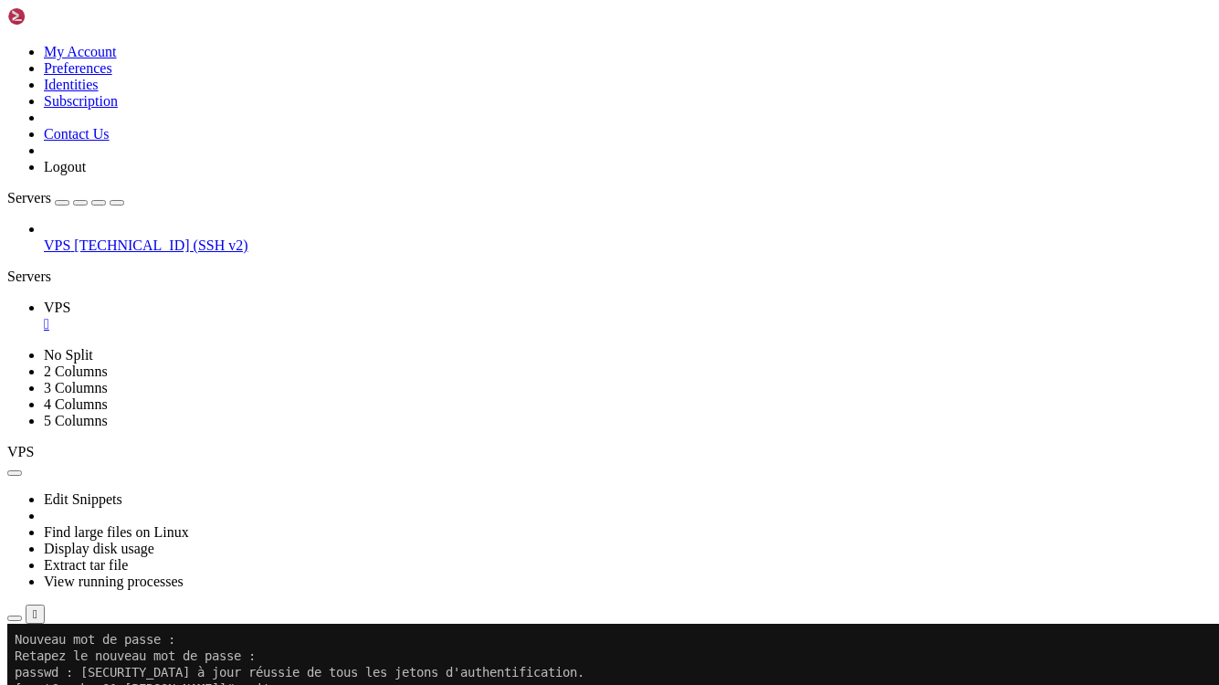
scroll to position [17786, 0]
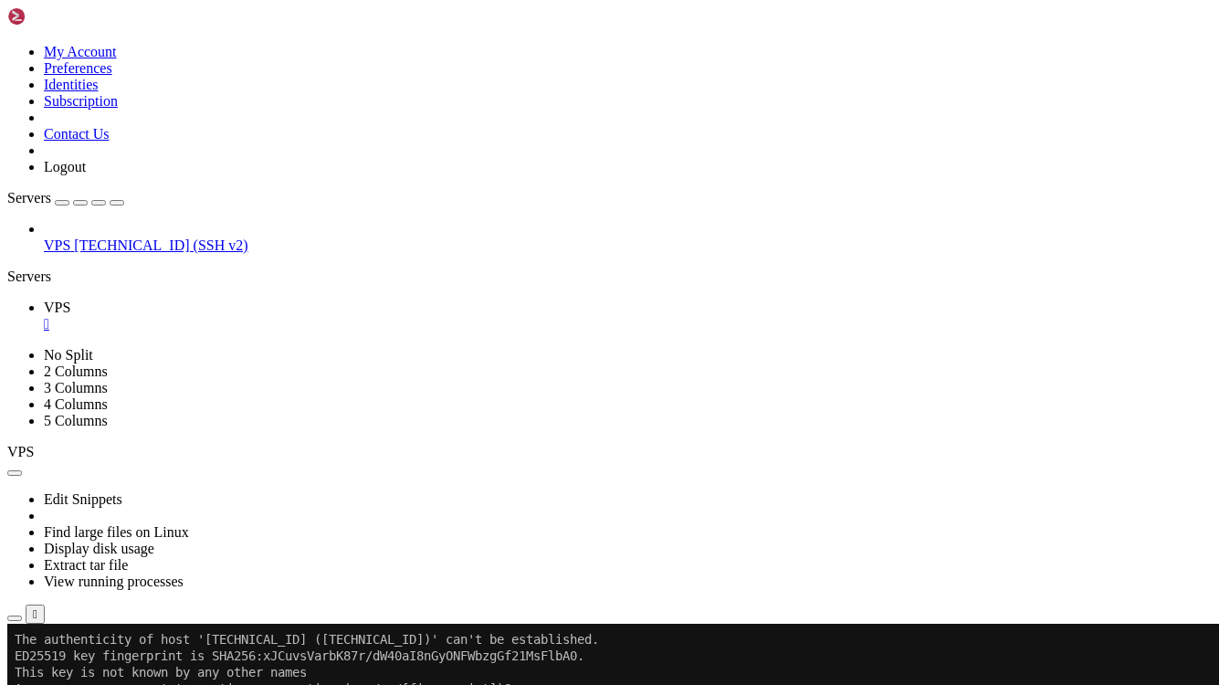
scroll to position [18788, 0]
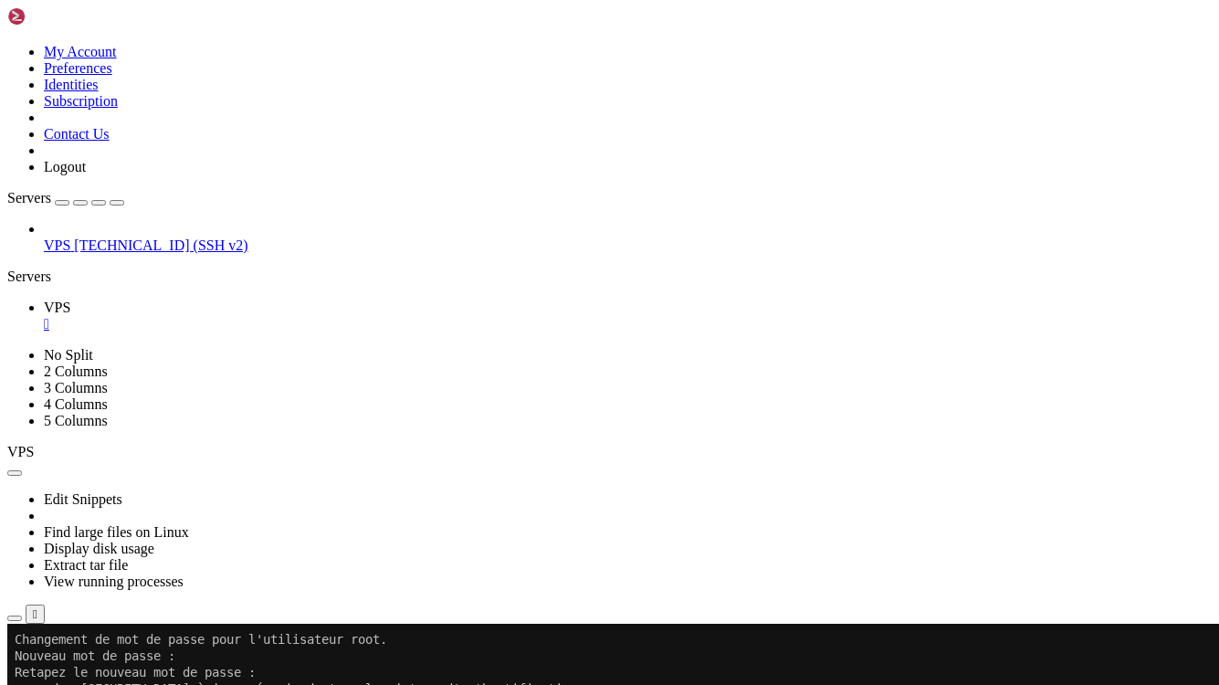
scroll to position [18920, 0]
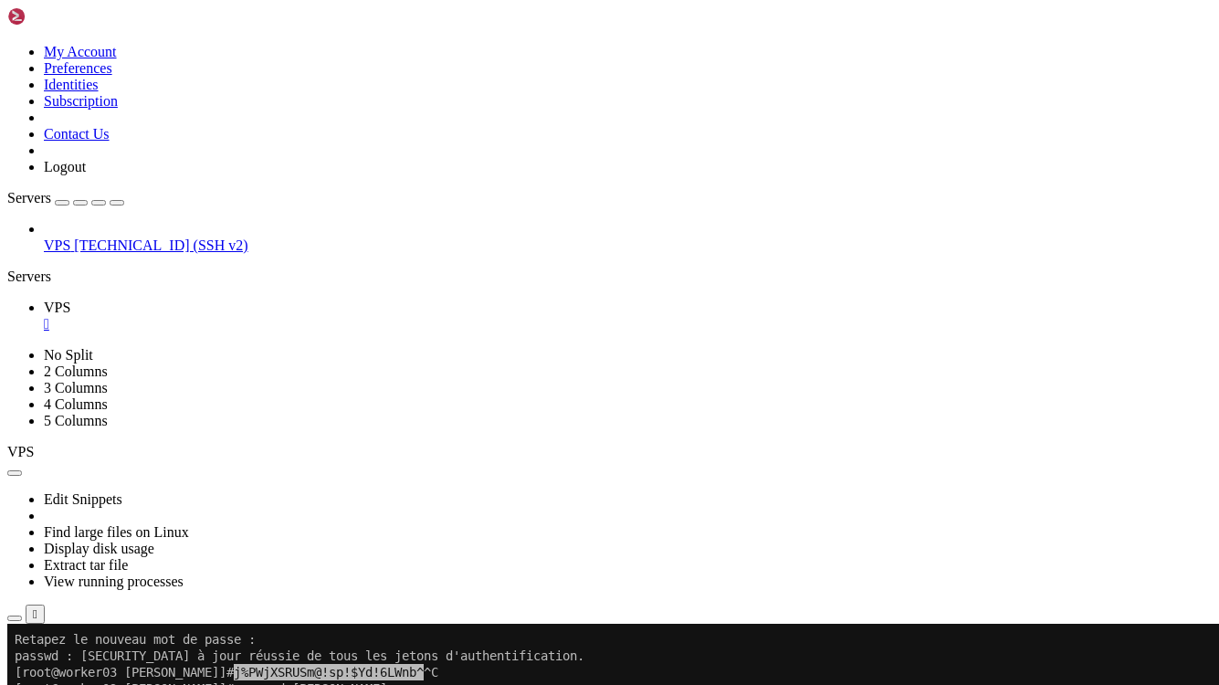
scroll to position [18953, 0]
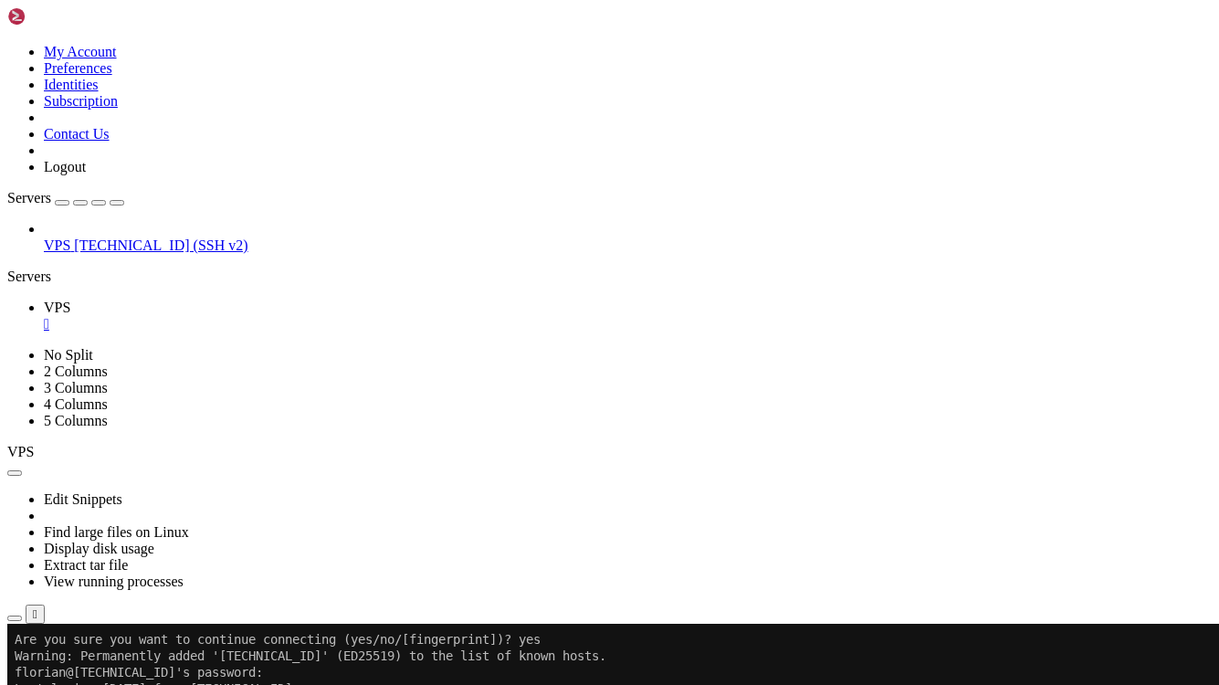
scroll to position [19397, 0]
